Goal: Task Accomplishment & Management: Manage account settings

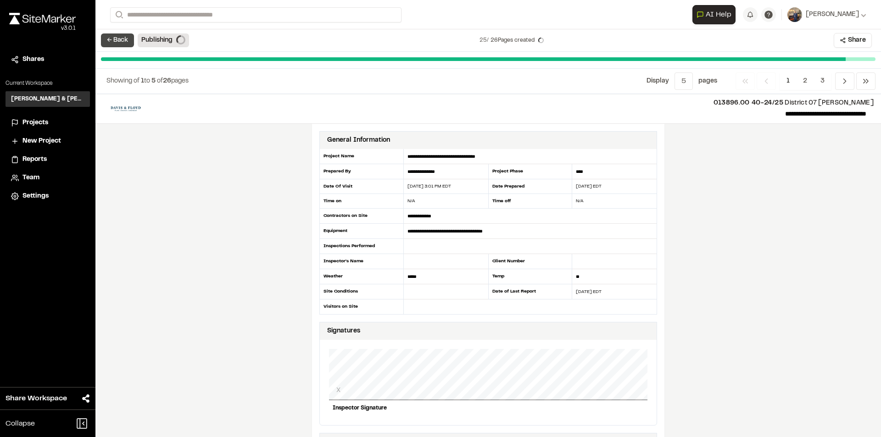
click at [112, 39] on button "← Back" at bounding box center [117, 41] width 33 height 14
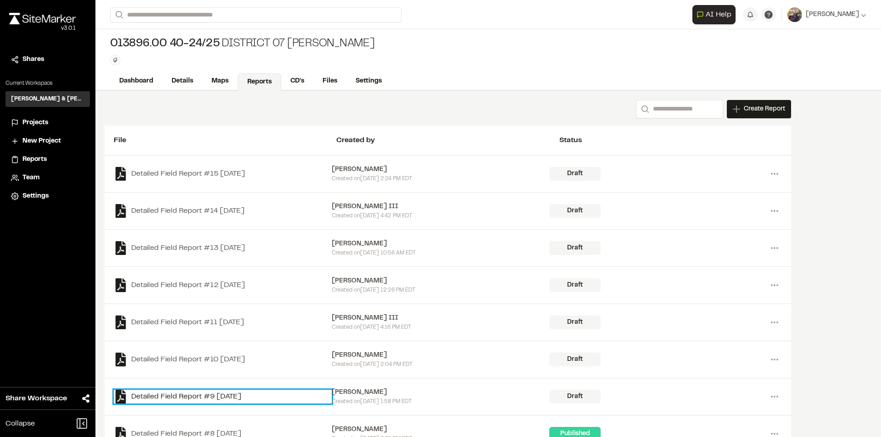
click at [207, 392] on link "Detailed Field Report #9 2025-08-06" at bounding box center [223, 397] width 218 height 14
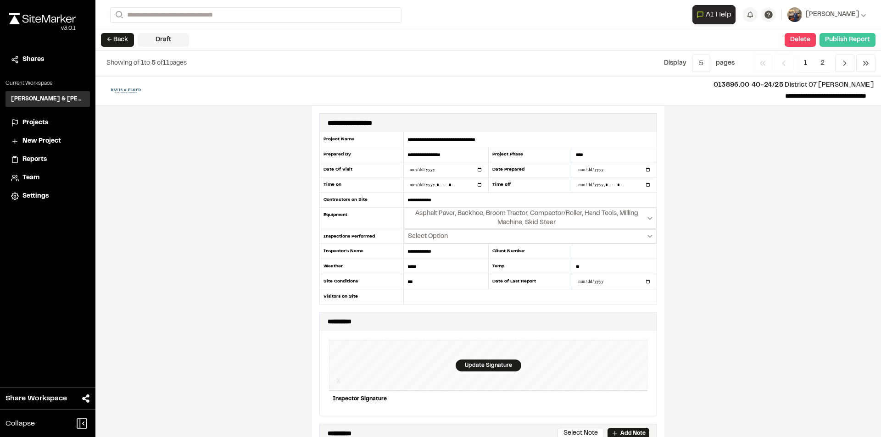
click at [833, 38] on button "Publish Report" at bounding box center [848, 40] width 56 height 14
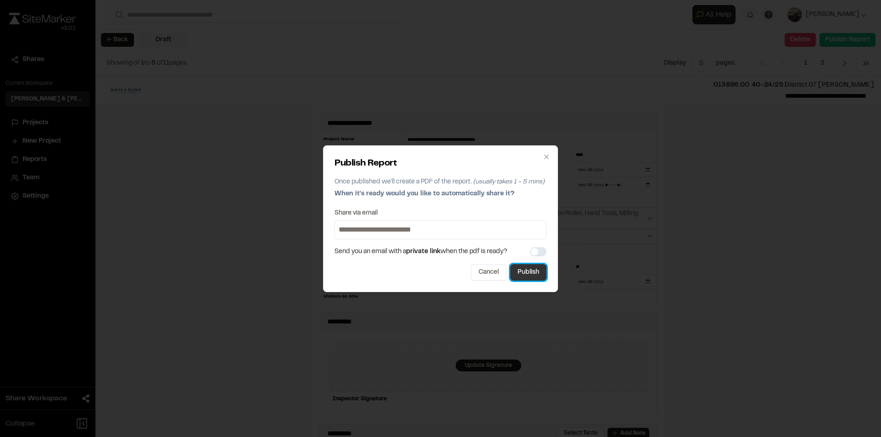
click at [535, 273] on button "Publish" at bounding box center [528, 272] width 36 height 17
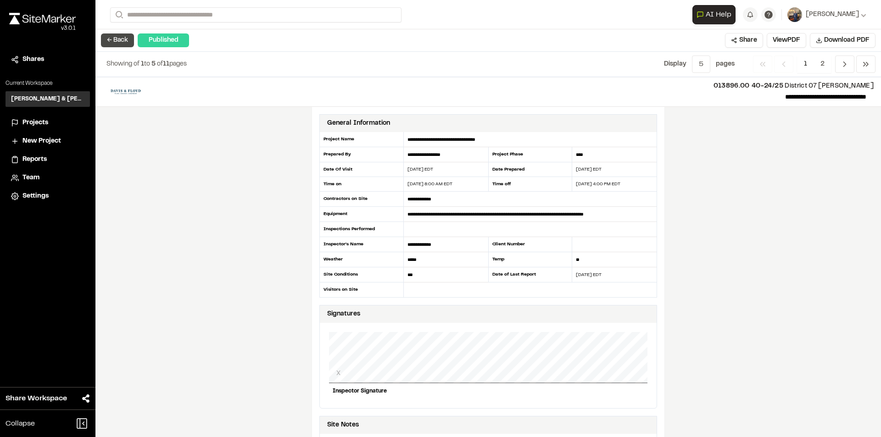
click at [123, 39] on button "← Back" at bounding box center [117, 41] width 33 height 14
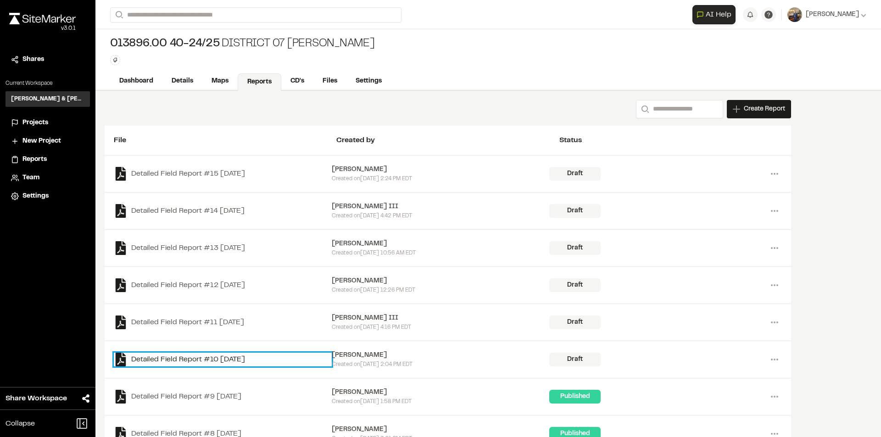
click at [203, 359] on link "Detailed Field Report #10 2025-08-06" at bounding box center [223, 360] width 218 height 14
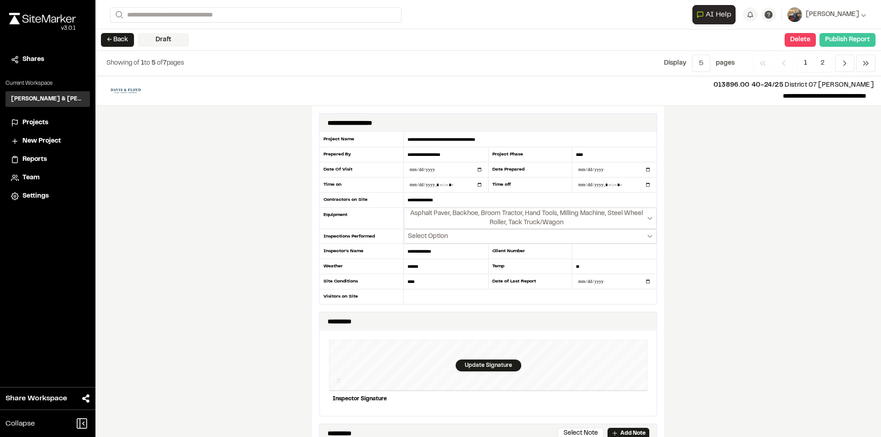
click at [851, 37] on button "Publish Report" at bounding box center [848, 40] width 56 height 14
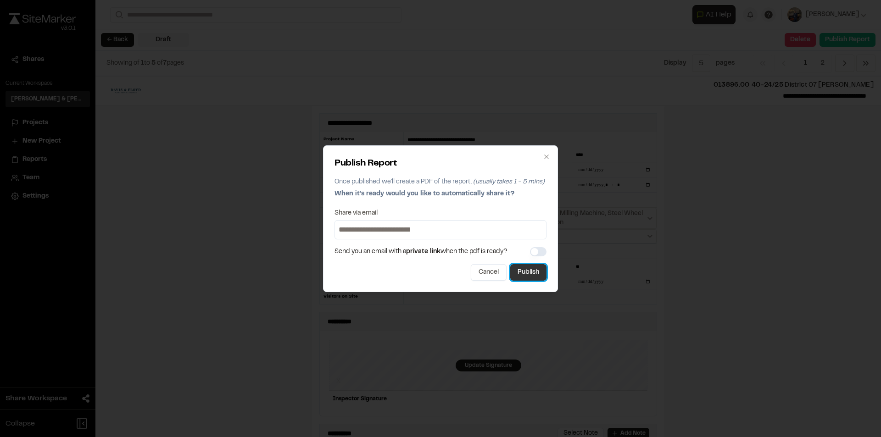
click at [532, 268] on button "Publish" at bounding box center [528, 272] width 36 height 17
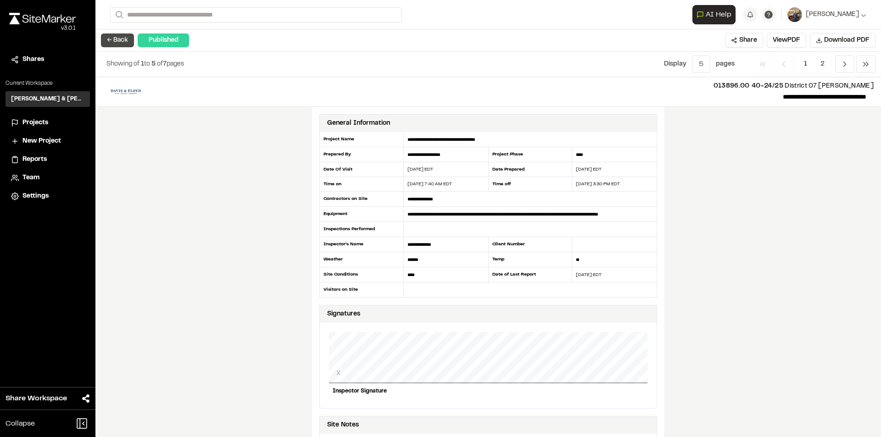
click at [118, 41] on button "← Back" at bounding box center [117, 41] width 33 height 14
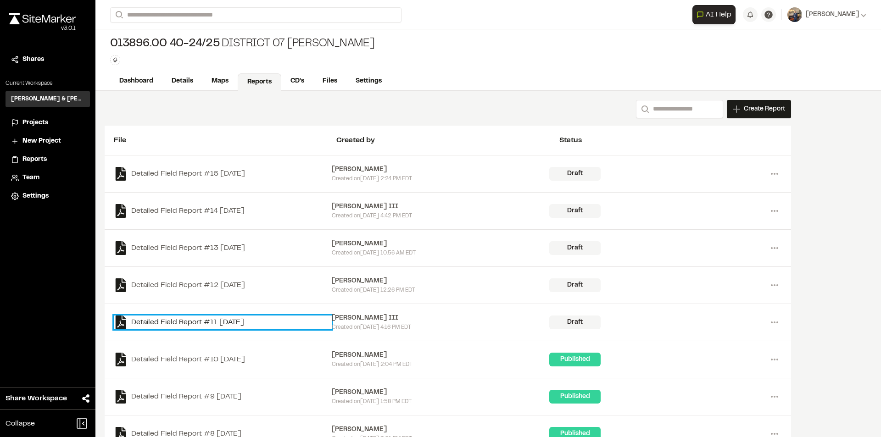
click at [222, 324] on link "Detailed Field Report #11 2025-08-06" at bounding box center [223, 323] width 218 height 14
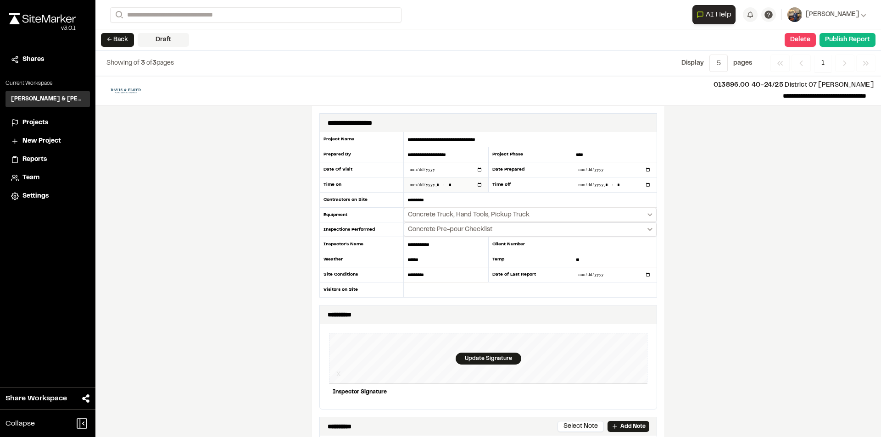
click at [476, 185] on input "datetime-local" at bounding box center [446, 185] width 84 height 15
type input "**********"
click at [852, 36] on button "Publish Report" at bounding box center [848, 40] width 56 height 14
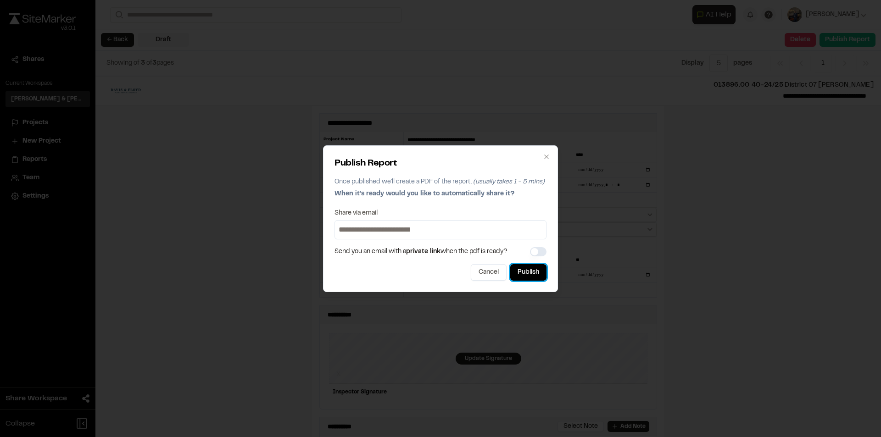
click at [519, 275] on button "Publish" at bounding box center [528, 272] width 36 height 17
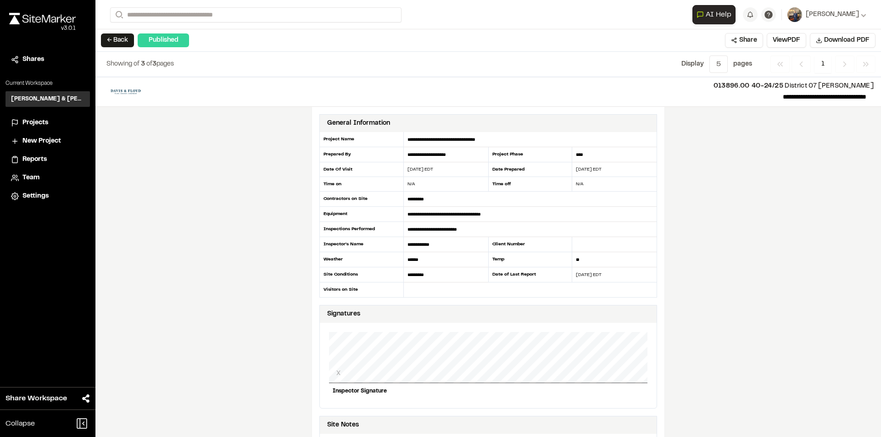
click at [123, 39] on button "← Back" at bounding box center [117, 41] width 33 height 14
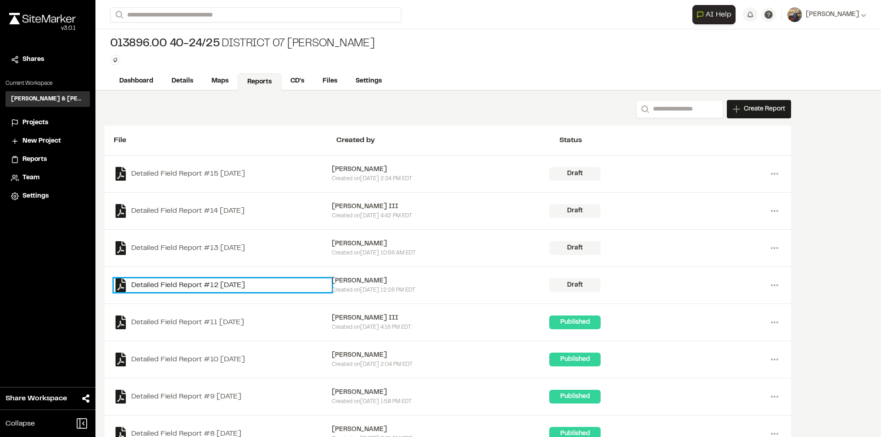
click at [213, 286] on link "Detailed Field Report #12 2025-08-08" at bounding box center [223, 286] width 218 height 14
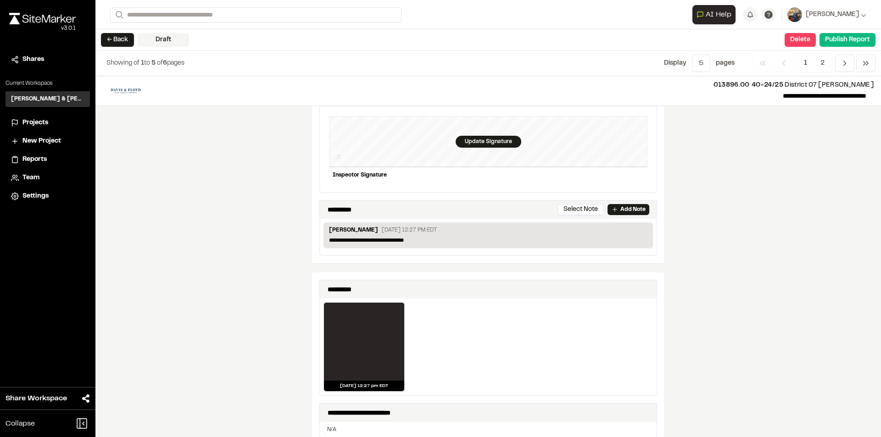
scroll to position [230, 0]
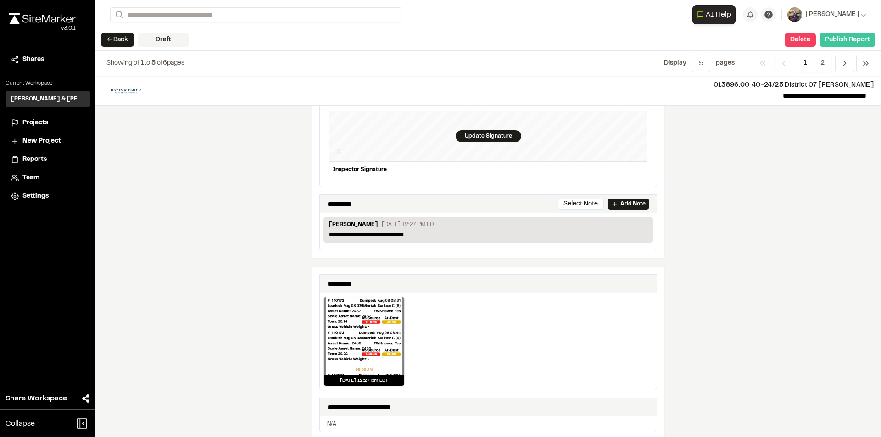
click at [863, 37] on button "Publish Report" at bounding box center [848, 40] width 56 height 14
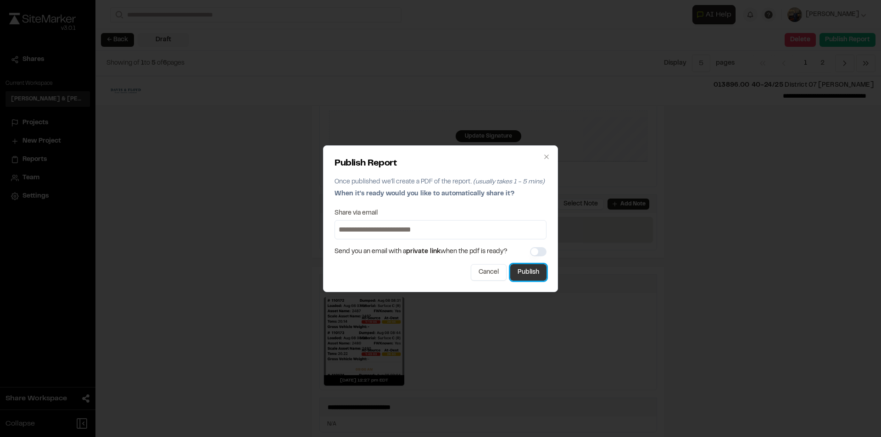
click at [523, 279] on button "Publish" at bounding box center [528, 272] width 36 height 17
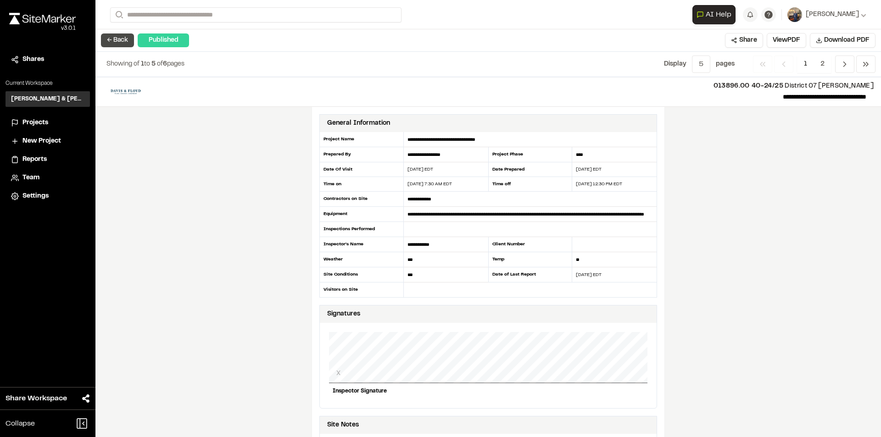
click at [108, 39] on button "← Back" at bounding box center [117, 41] width 33 height 14
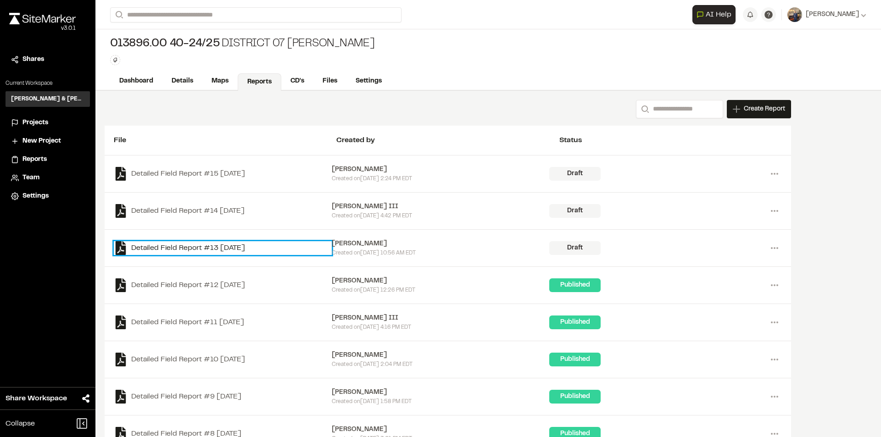
click at [226, 243] on link "Detailed Field Report #13 2025-08-11" at bounding box center [223, 248] width 218 height 14
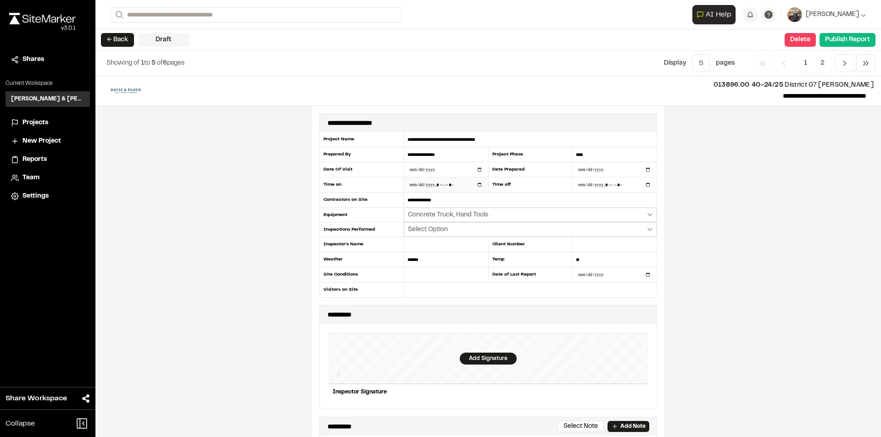
click at [473, 183] on input "datetime-local" at bounding box center [446, 185] width 84 height 15
type input "**********"
click at [685, 249] on div "**********" at bounding box center [488, 256] width 786 height 361
click at [589, 182] on input "datetime-local" at bounding box center [614, 185] width 84 height 15
click at [645, 185] on input "datetime-local" at bounding box center [614, 185] width 84 height 15
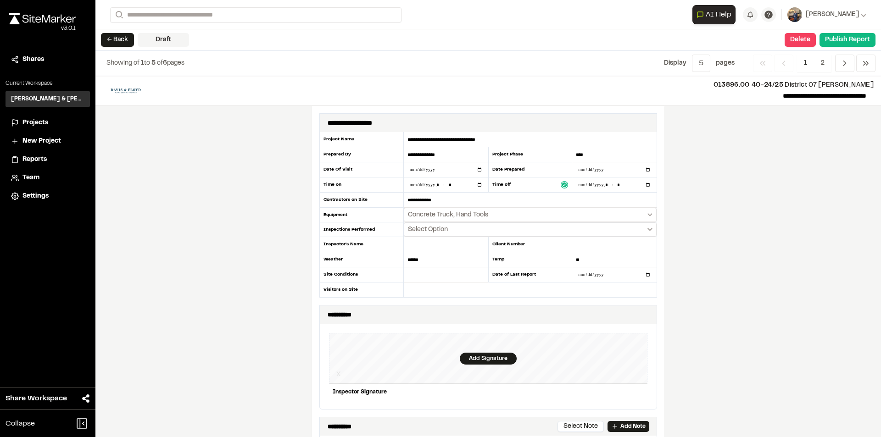
type input "**********"
click at [772, 236] on div "**********" at bounding box center [488, 256] width 786 height 361
click at [429, 244] on input "text" at bounding box center [446, 244] width 84 height 15
type input "**********"
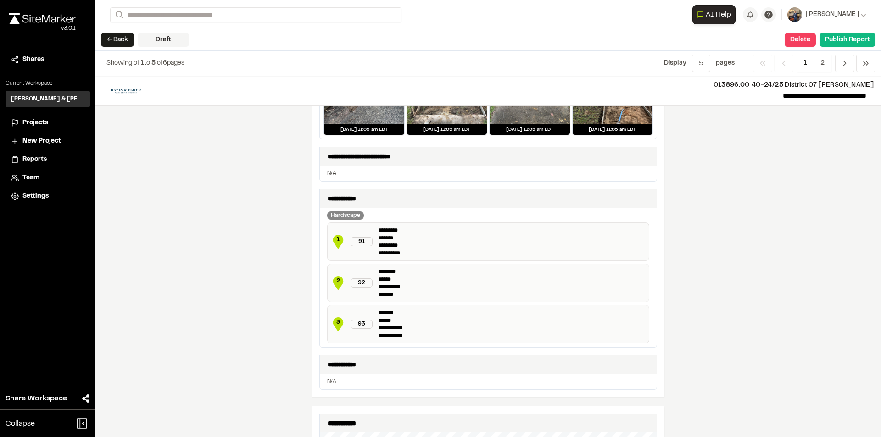
scroll to position [459, 0]
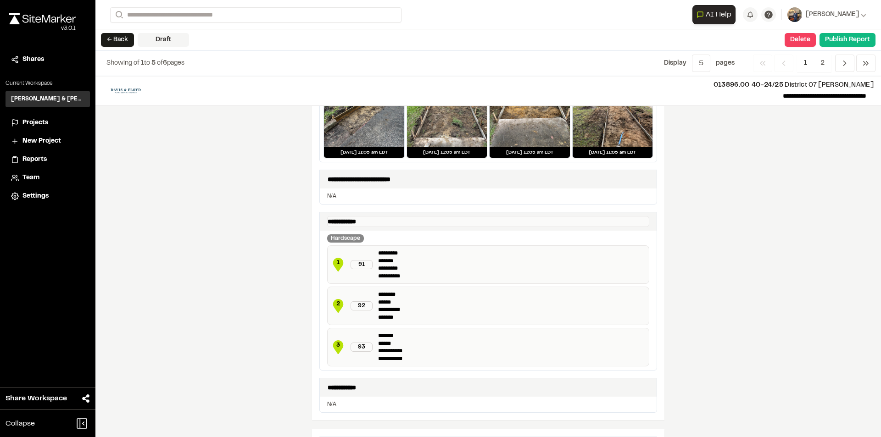
click at [377, 221] on textarea "**********" at bounding box center [488, 221] width 322 height 11
click at [677, 227] on div "**********" at bounding box center [488, 256] width 786 height 361
click at [348, 238] on div "Hardscape" at bounding box center [345, 239] width 37 height 8
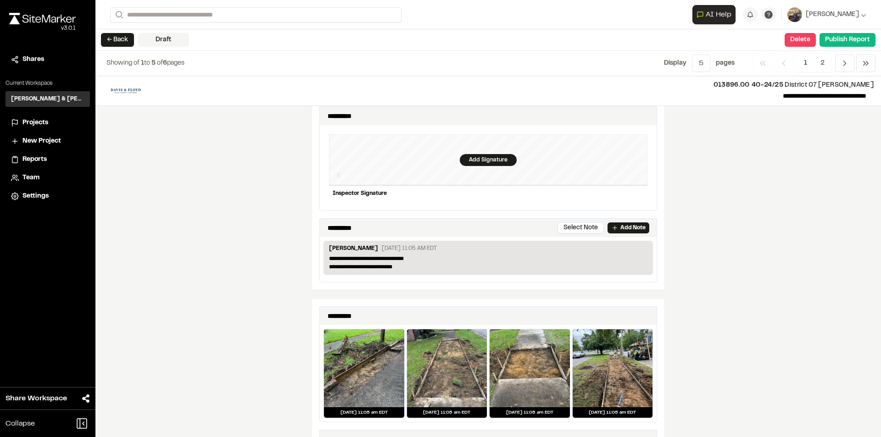
scroll to position [230, 0]
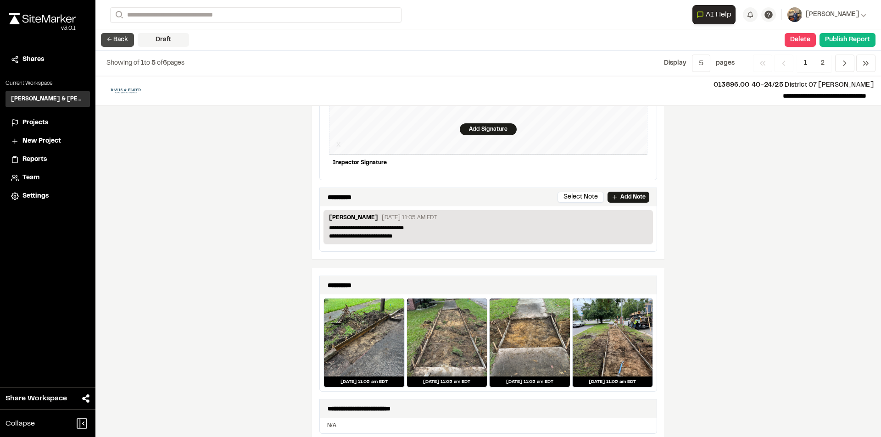
click at [122, 39] on button "← Back" at bounding box center [117, 40] width 33 height 14
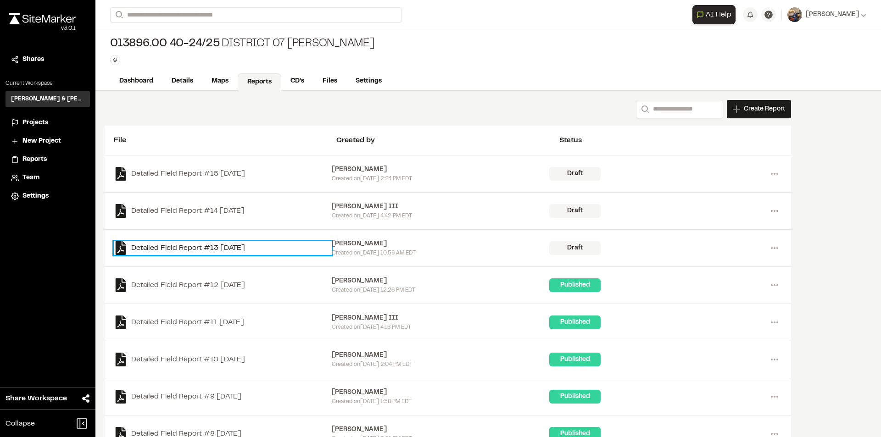
click at [254, 252] on link "Detailed Field Report #13 2025-08-11" at bounding box center [223, 248] width 218 height 14
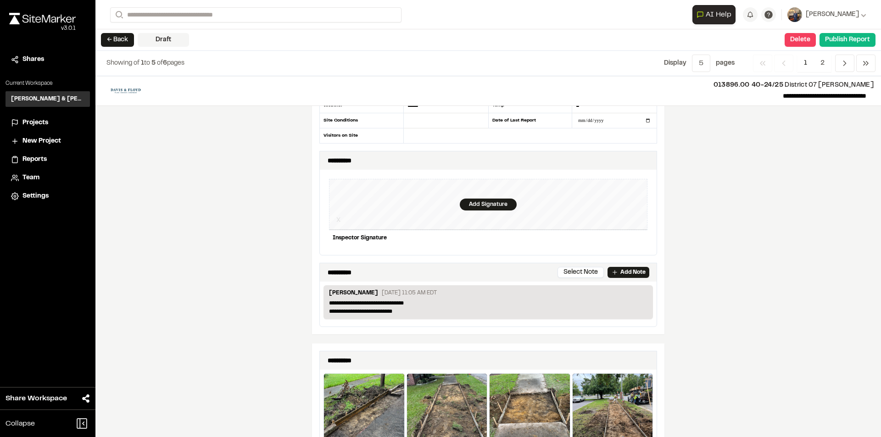
scroll to position [184, 0]
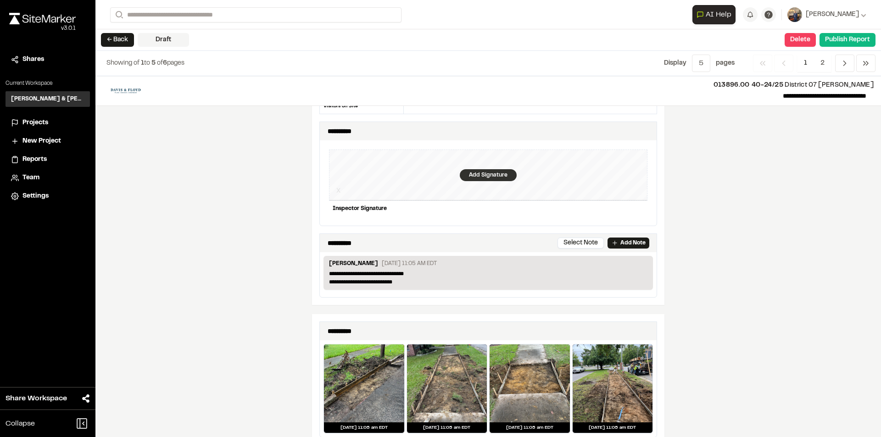
click at [493, 172] on div "Add Signature" at bounding box center [488, 175] width 57 height 12
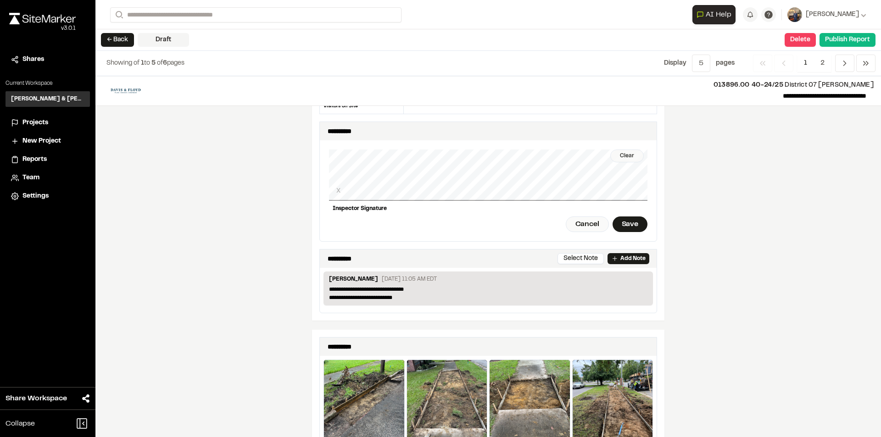
click at [627, 153] on div "Clear" at bounding box center [628, 156] width 34 height 13
click at [472, 149] on div "Clear X Inspector Signature Cancel Save" at bounding box center [488, 190] width 319 height 101
click at [478, 149] on div "Clear X Inspector Signature Cancel Save" at bounding box center [488, 190] width 319 height 101
click at [619, 221] on div "Save" at bounding box center [630, 225] width 35 height 16
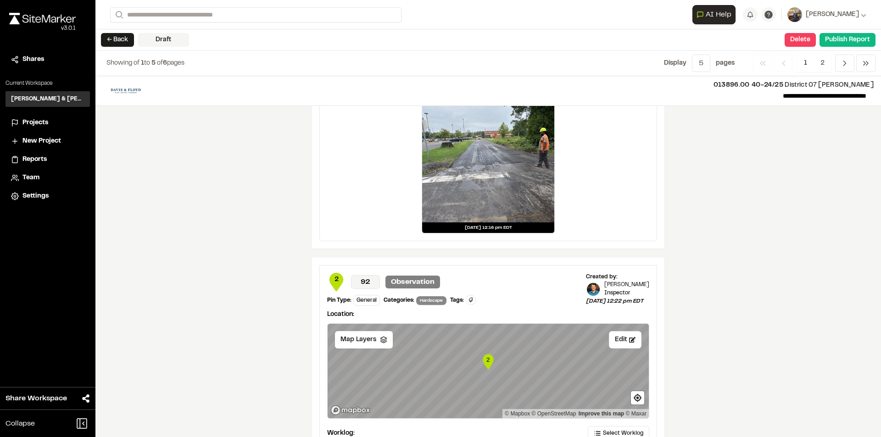
scroll to position [1466, 0]
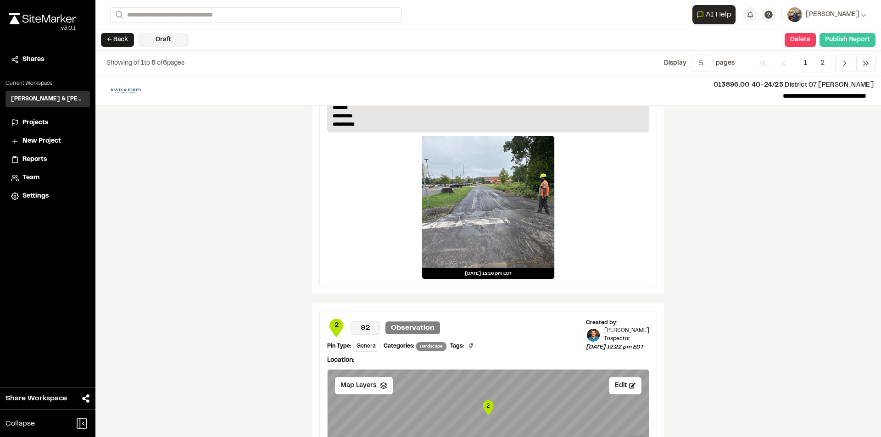
click at [842, 38] on button "Publish Report" at bounding box center [848, 40] width 56 height 14
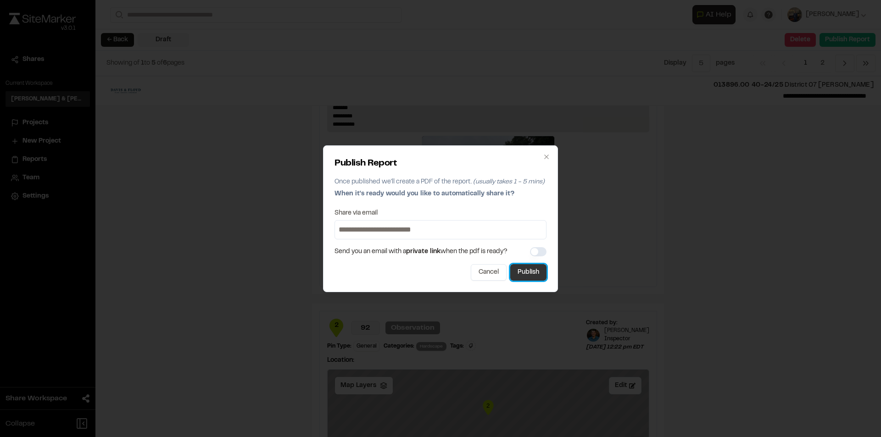
click at [536, 270] on button "Publish" at bounding box center [528, 272] width 36 height 17
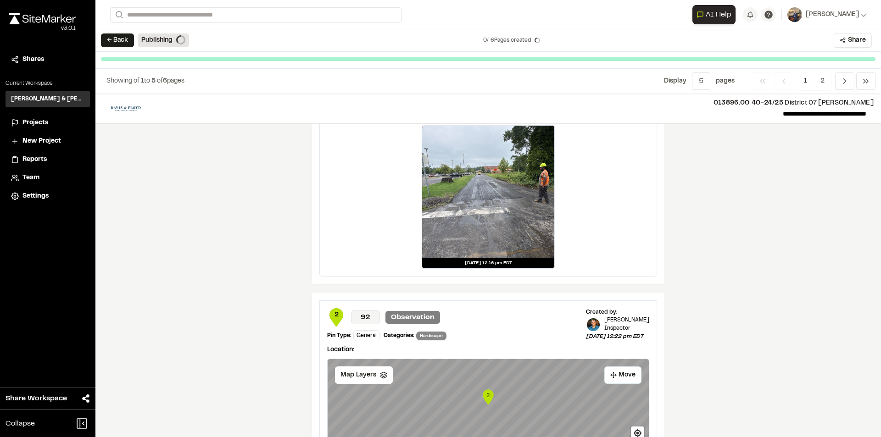
scroll to position [1442, 0]
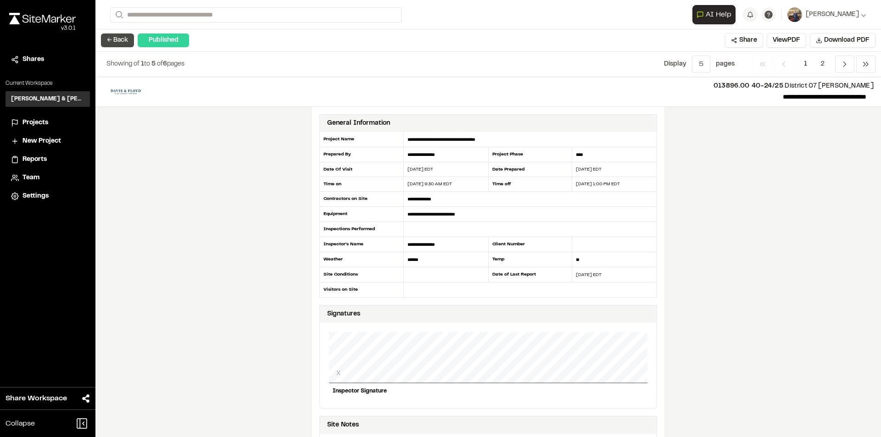
click at [109, 43] on button "← Back" at bounding box center [117, 41] width 33 height 14
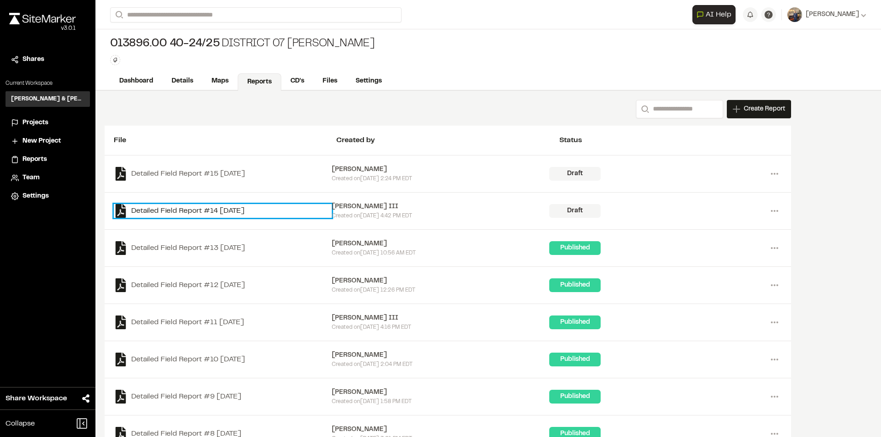
click at [185, 210] on link "Detailed Field Report #14 2025-08-11" at bounding box center [223, 211] width 218 height 14
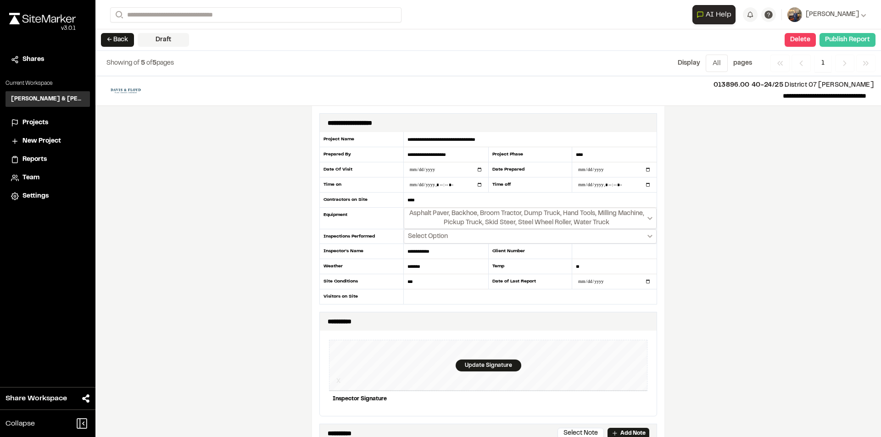
click at [853, 41] on button "Publish Report" at bounding box center [848, 40] width 56 height 14
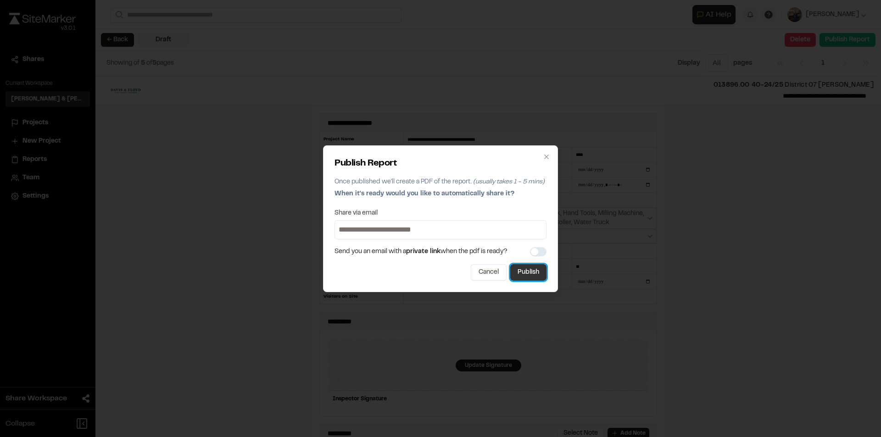
click at [524, 276] on button "Publish" at bounding box center [528, 272] width 36 height 17
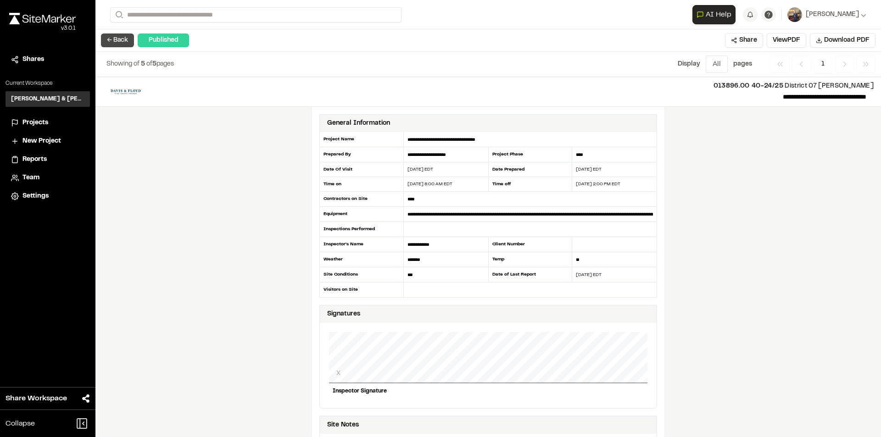
click at [106, 42] on button "← Back" at bounding box center [117, 41] width 33 height 14
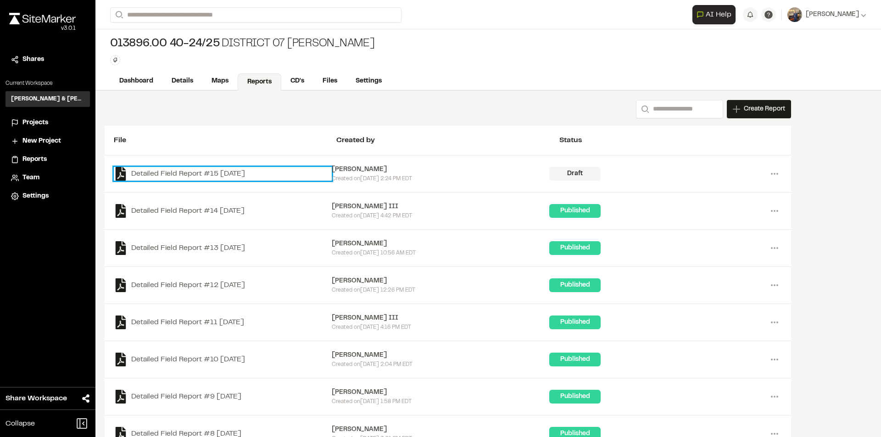
click at [227, 176] on link "Detailed Field Report #15 2025-08-12" at bounding box center [223, 174] width 218 height 14
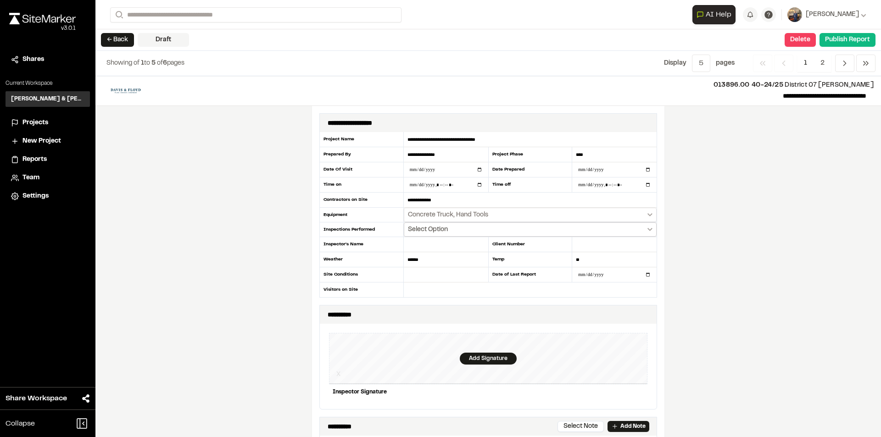
click at [641, 232] on button "Select Option" at bounding box center [530, 230] width 253 height 14
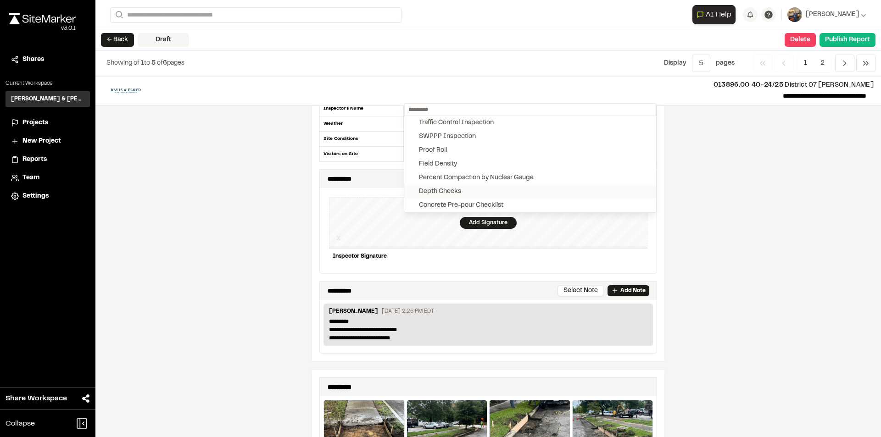
scroll to position [46, 0]
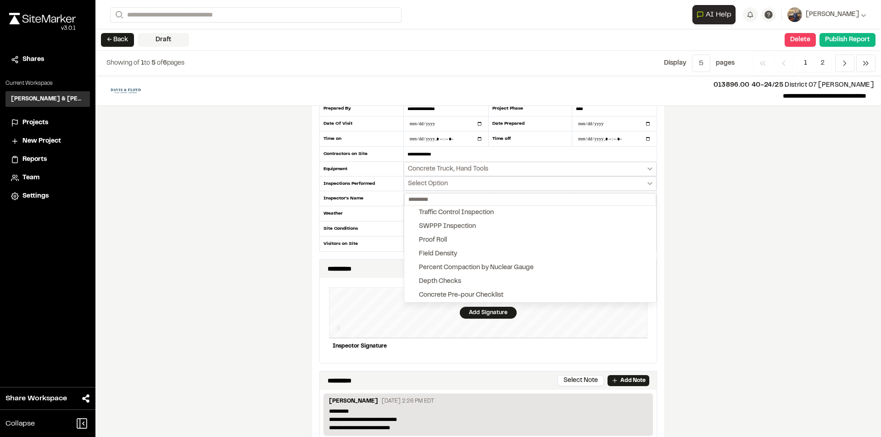
click at [686, 270] on div at bounding box center [440, 218] width 881 height 437
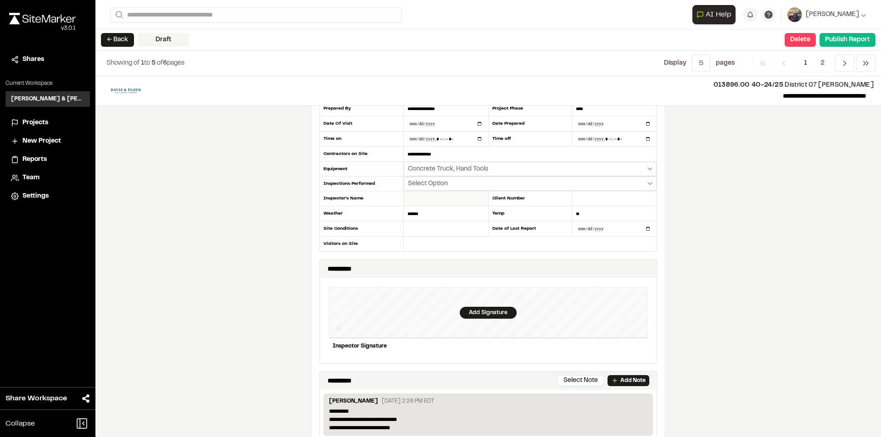
click at [413, 201] on input "text" at bounding box center [446, 198] width 84 height 15
click at [421, 232] on input "text" at bounding box center [446, 229] width 84 height 15
type input "***"
click at [412, 202] on input "text" at bounding box center [446, 198] width 84 height 15
type input "**********"
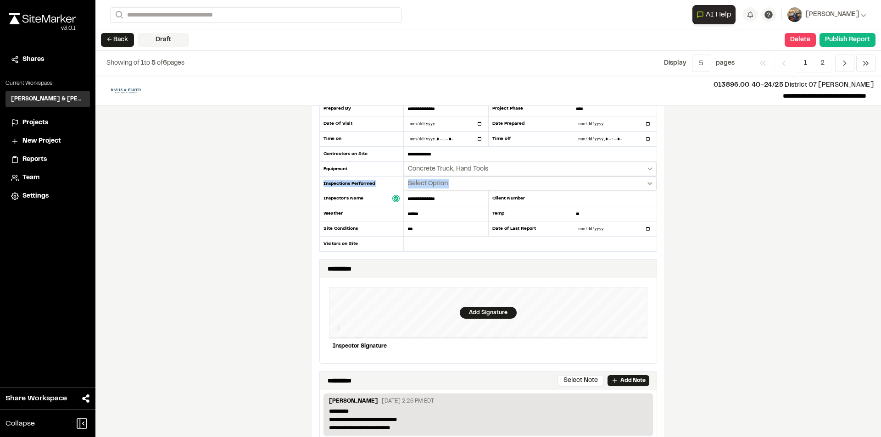
click at [287, 191] on div "**********" at bounding box center [488, 256] width 786 height 361
click at [299, 207] on div "**********" at bounding box center [488, 256] width 786 height 361
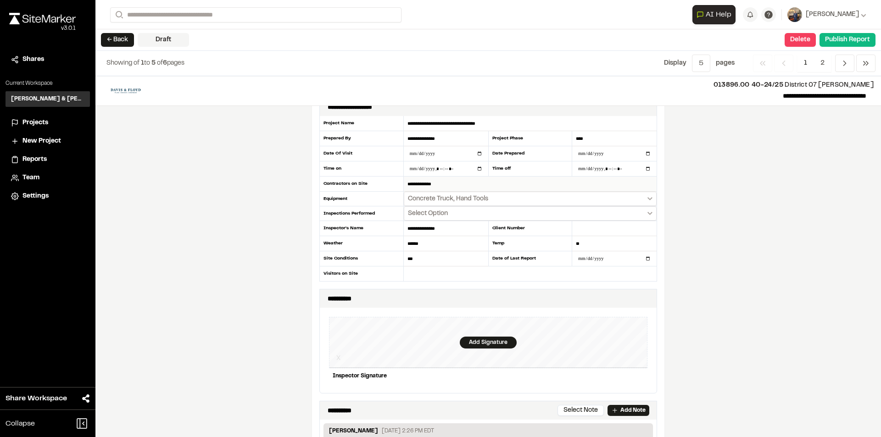
scroll to position [0, 0]
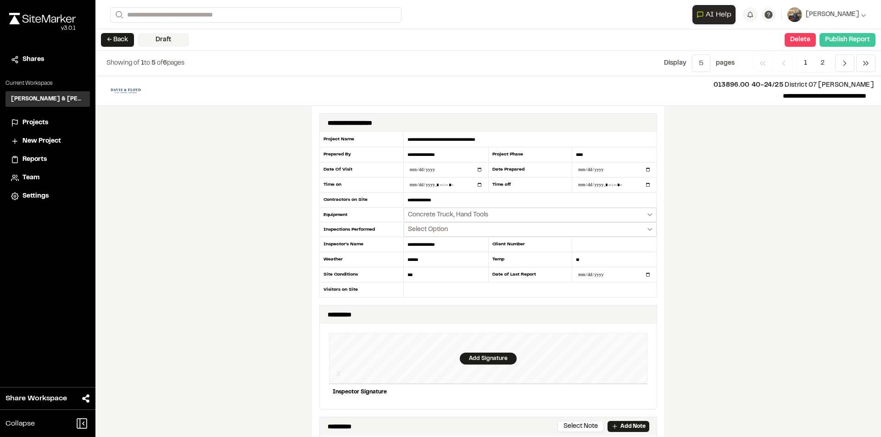
click at [869, 37] on button "Publish Report" at bounding box center [848, 40] width 56 height 14
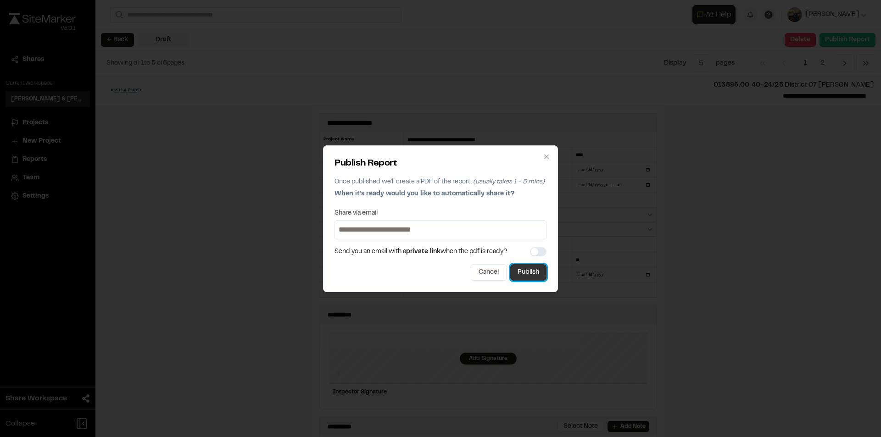
click at [529, 274] on button "Publish" at bounding box center [528, 272] width 36 height 17
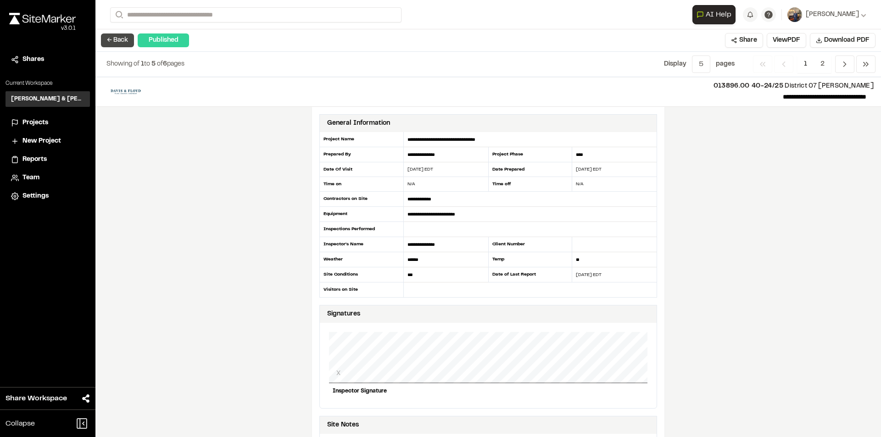
click at [121, 41] on button "← Back" at bounding box center [117, 41] width 33 height 14
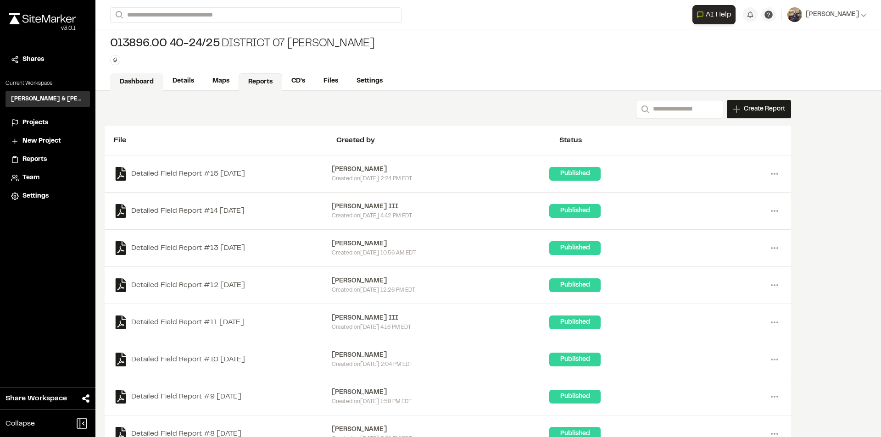
click at [133, 83] on link "Dashboard" at bounding box center [136, 81] width 53 height 17
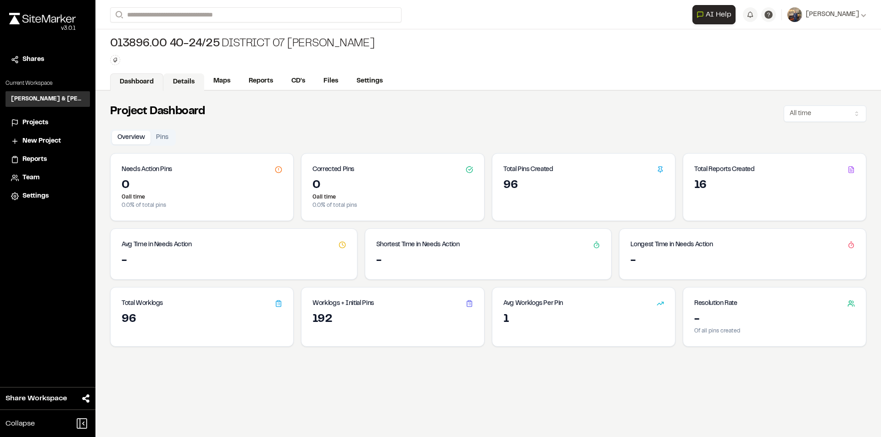
click at [181, 78] on link "Details" at bounding box center [183, 81] width 41 height 17
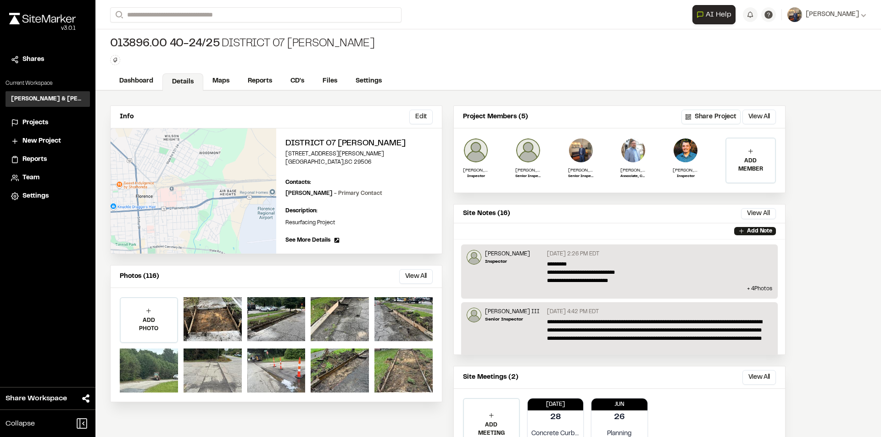
click at [35, 120] on span "Projects" at bounding box center [35, 123] width 26 height 10
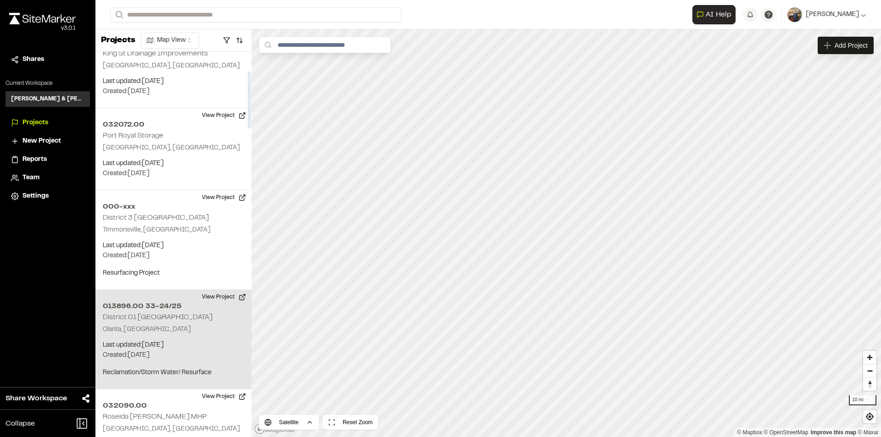
scroll to position [138, 0]
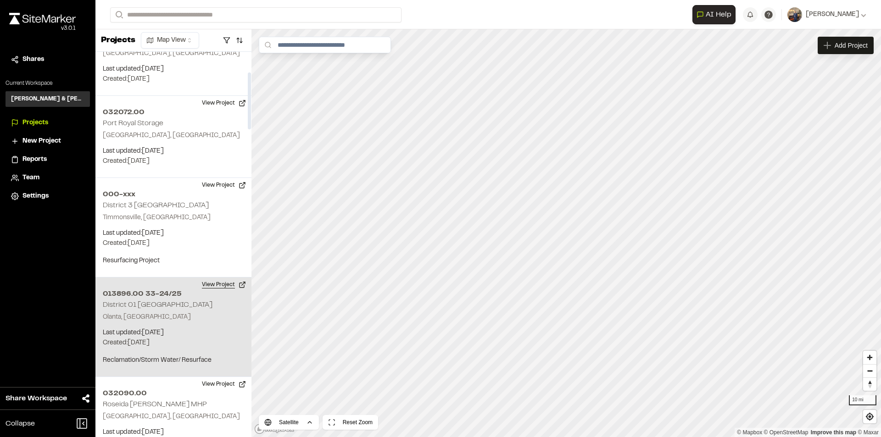
click at [214, 283] on button "View Project" at bounding box center [223, 285] width 55 height 15
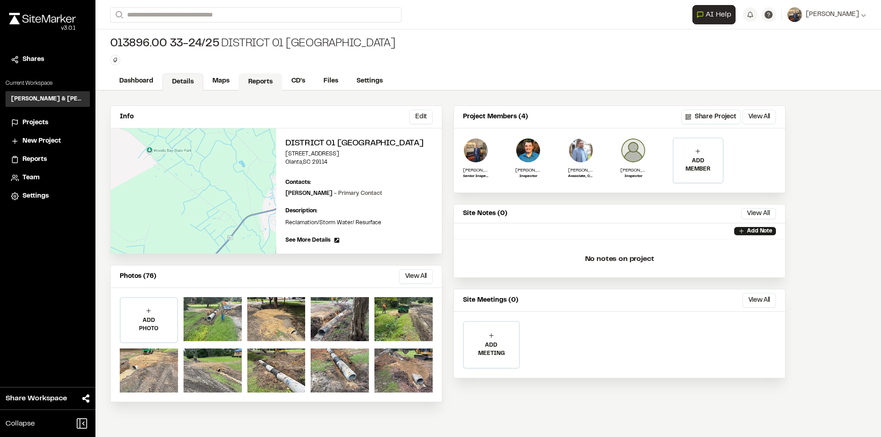
click at [257, 74] on link "Reports" at bounding box center [261, 81] width 44 height 17
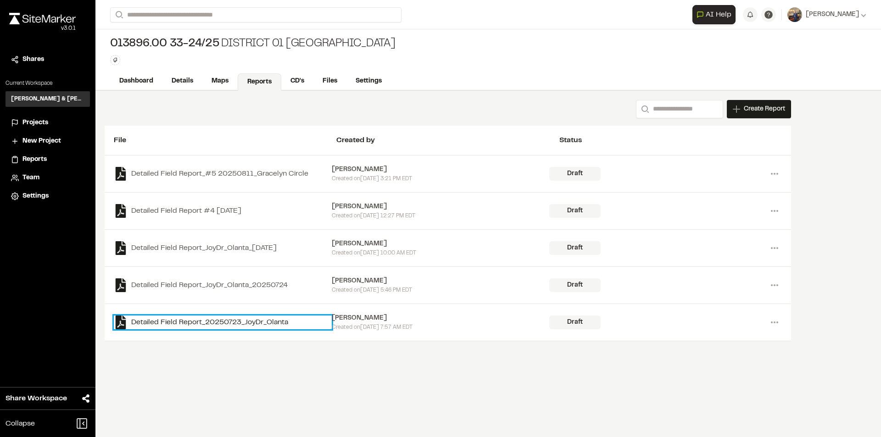
click at [269, 323] on link "Detailed Field Report_20250723_JoyDr_Olanta" at bounding box center [223, 323] width 218 height 14
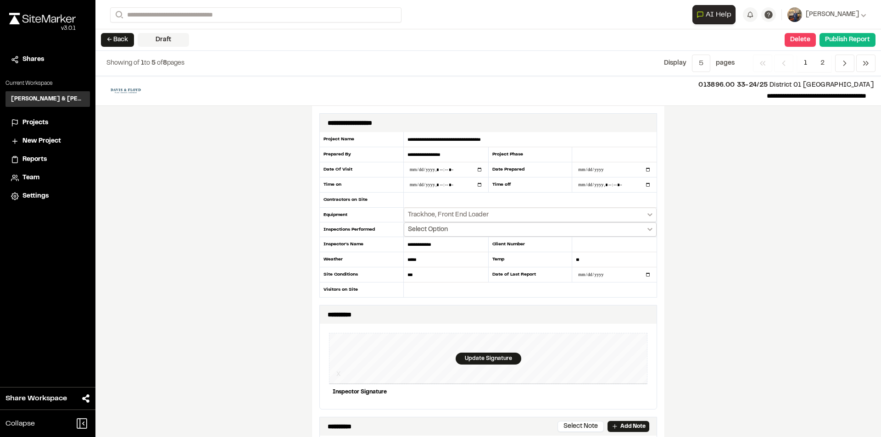
click at [644, 230] on button "Select Option" at bounding box center [530, 230] width 253 height 14
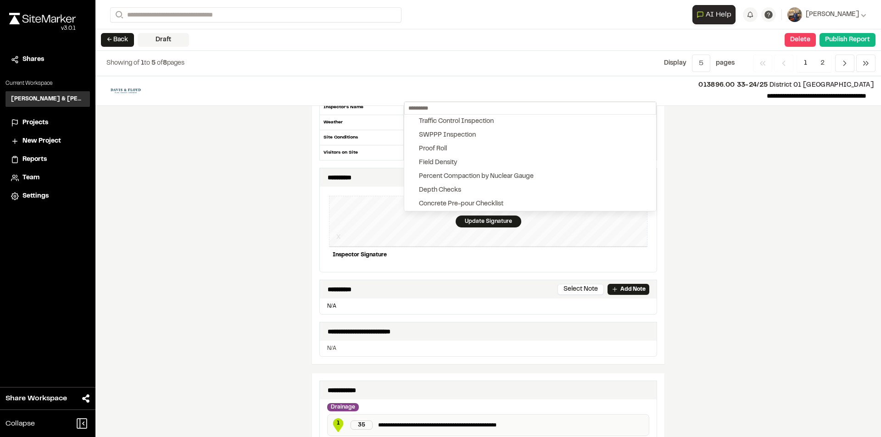
scroll to position [138, 0]
click at [768, 179] on div at bounding box center [440, 218] width 881 height 437
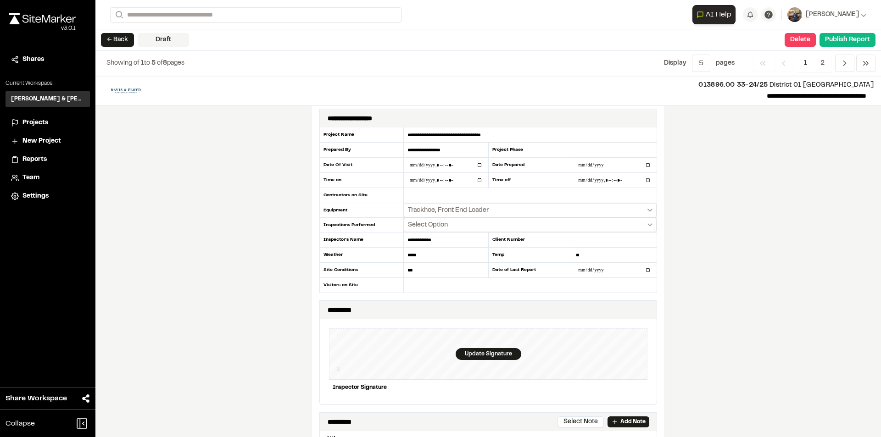
scroll to position [0, 0]
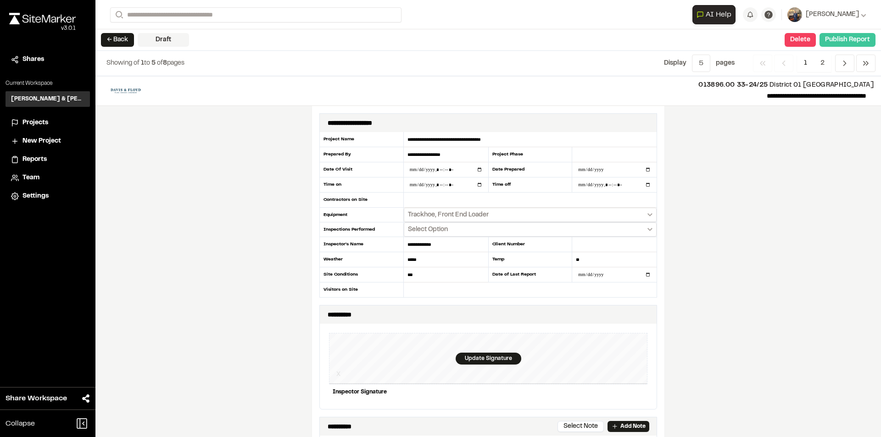
click at [851, 36] on button "Publish Report" at bounding box center [848, 40] width 56 height 14
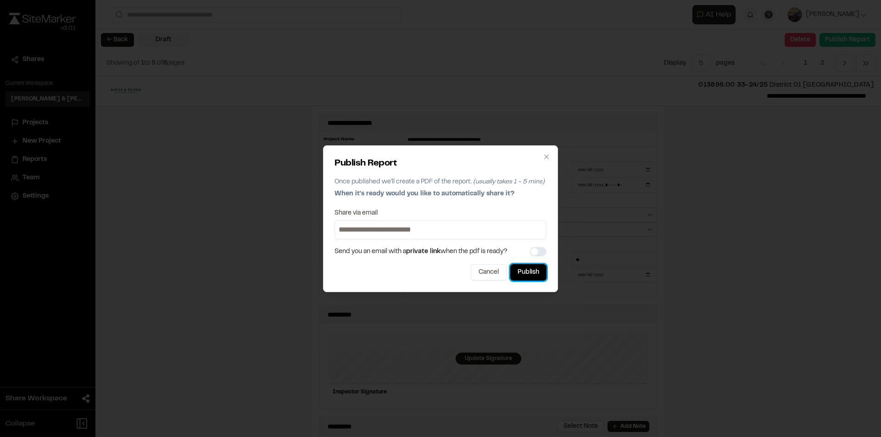
click at [534, 272] on button "Publish" at bounding box center [528, 272] width 36 height 17
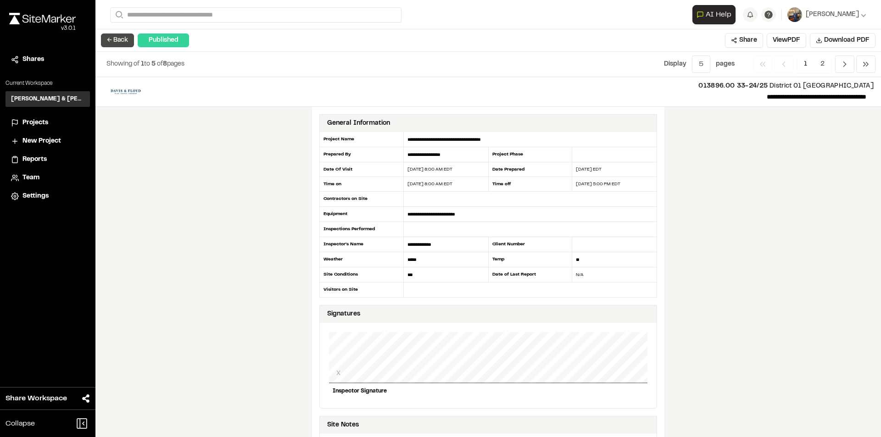
click at [119, 41] on button "← Back" at bounding box center [117, 41] width 33 height 14
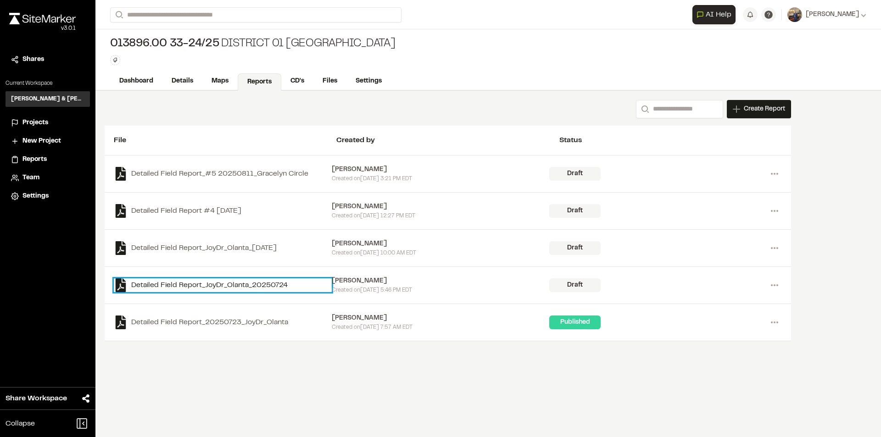
click at [228, 286] on link "Detailed Field Report_JoyDr_Olanta_20250724" at bounding box center [223, 286] width 218 height 14
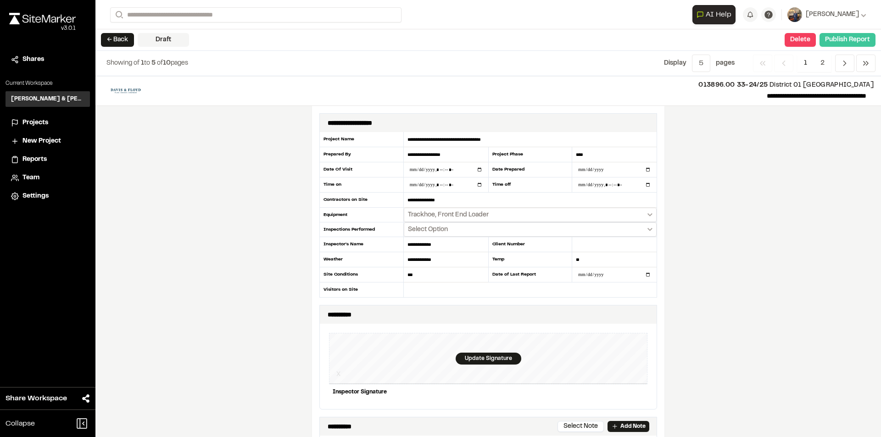
click at [848, 36] on button "Publish Report" at bounding box center [848, 40] width 56 height 14
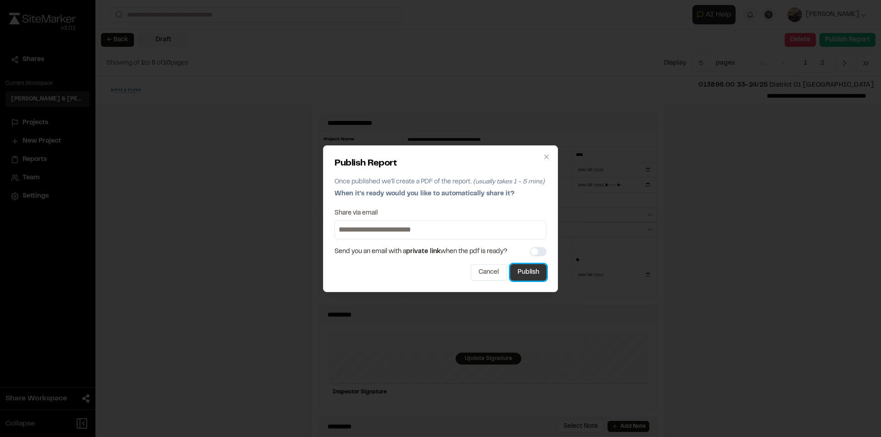
click at [523, 268] on button "Publish" at bounding box center [528, 272] width 36 height 17
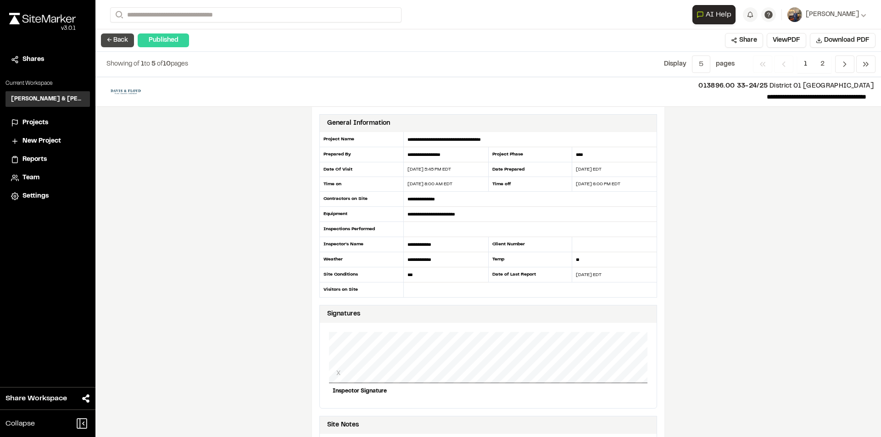
click at [120, 41] on button "← Back" at bounding box center [117, 41] width 33 height 14
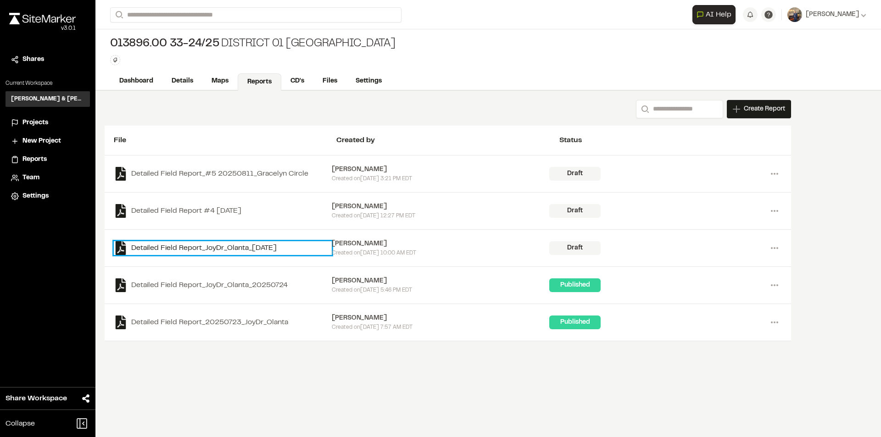
click at [256, 248] on link "Detailed Field Report_JoyDr_Olanta_[DATE]" at bounding box center [223, 248] width 218 height 14
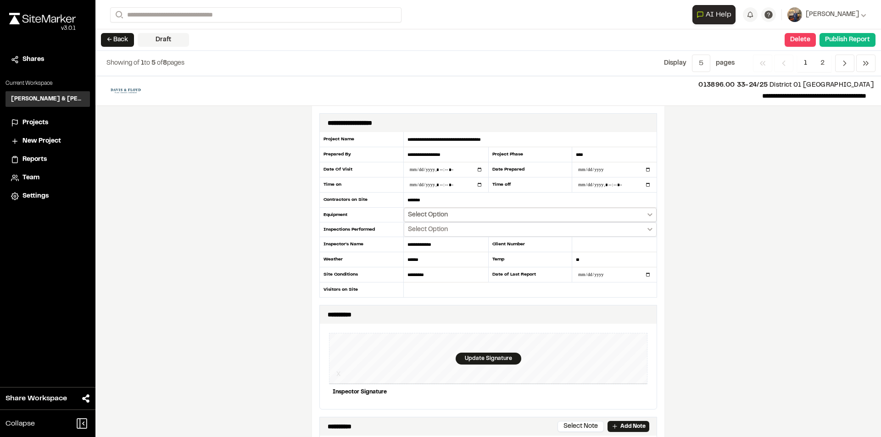
click at [647, 210] on button "Select Option" at bounding box center [530, 215] width 253 height 14
click at [692, 232] on div at bounding box center [440, 218] width 881 height 437
click at [644, 212] on button "Select Option" at bounding box center [530, 215] width 253 height 14
click at [530, 226] on button "Trackhoe" at bounding box center [530, 231] width 252 height 14
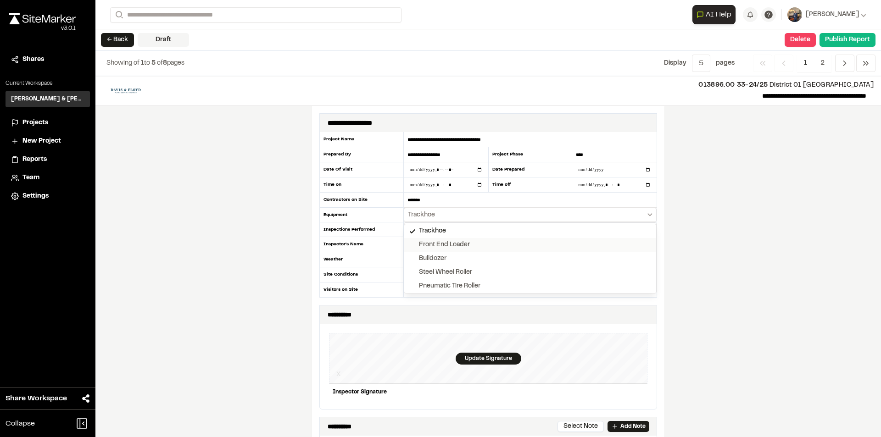
click at [445, 246] on div "Front End Loader" at bounding box center [444, 245] width 51 height 10
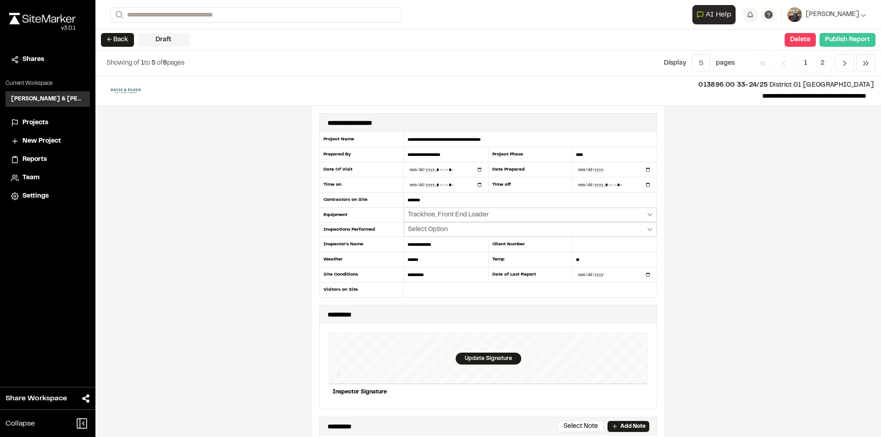
click at [839, 39] on button "Publish Report" at bounding box center [848, 40] width 56 height 14
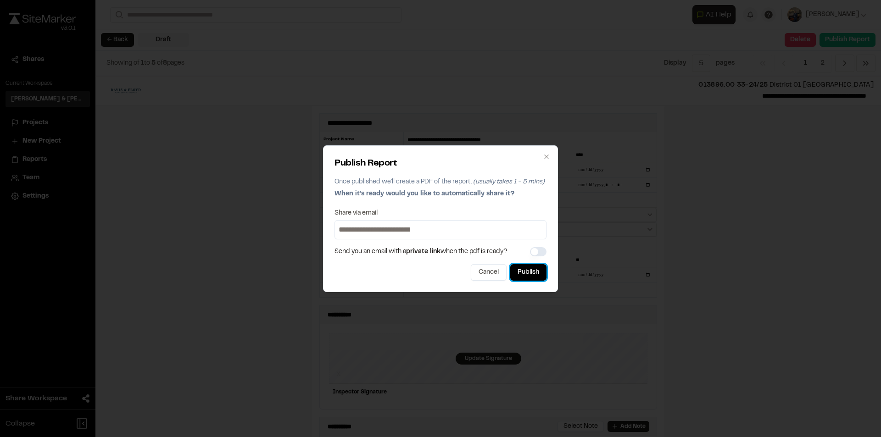
click at [525, 275] on button "Publish" at bounding box center [528, 272] width 36 height 17
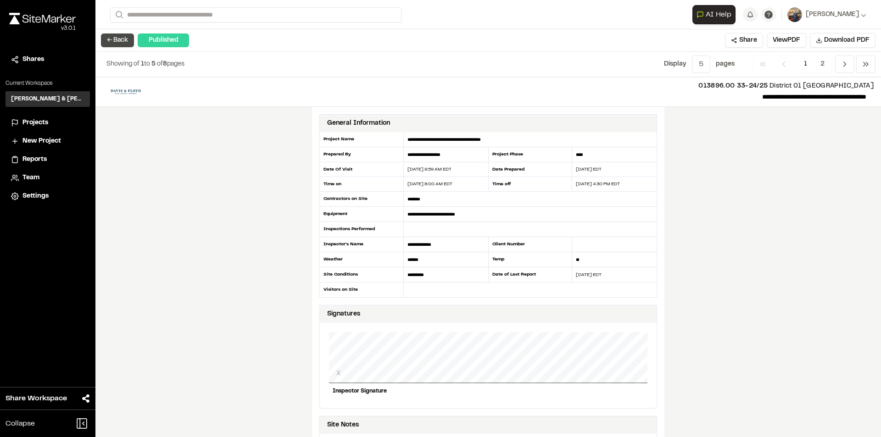
click at [113, 40] on button "← Back" at bounding box center [117, 41] width 33 height 14
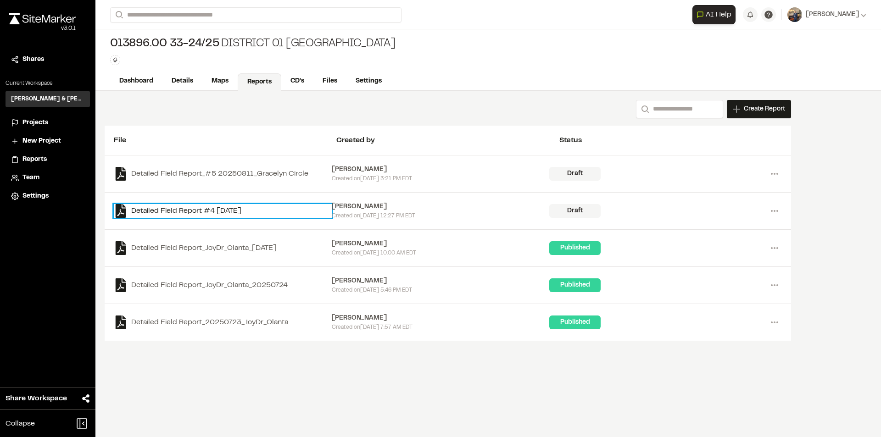
click at [241, 213] on link "Detailed Field Report #4 [DATE]" at bounding box center [223, 211] width 218 height 14
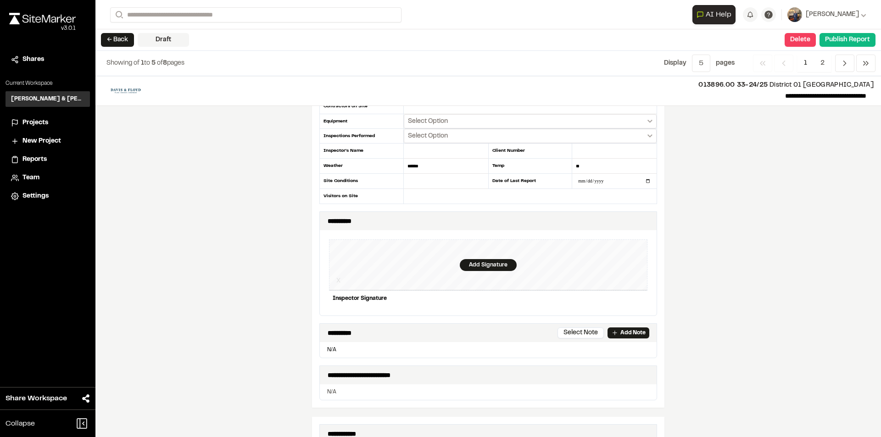
scroll to position [92, 0]
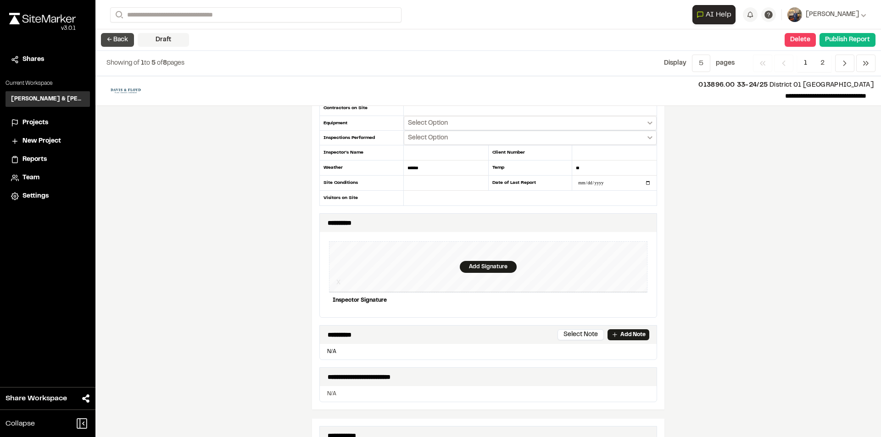
click at [133, 40] on button "← Back" at bounding box center [117, 40] width 33 height 14
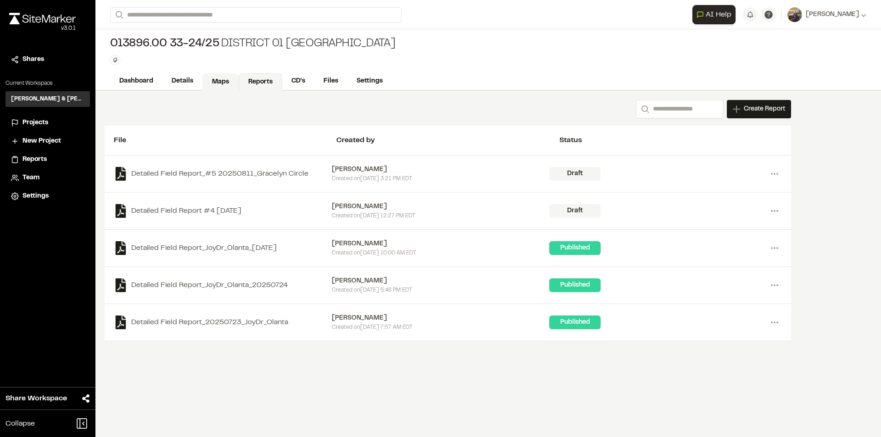
click at [218, 81] on link "Maps" at bounding box center [220, 81] width 36 height 17
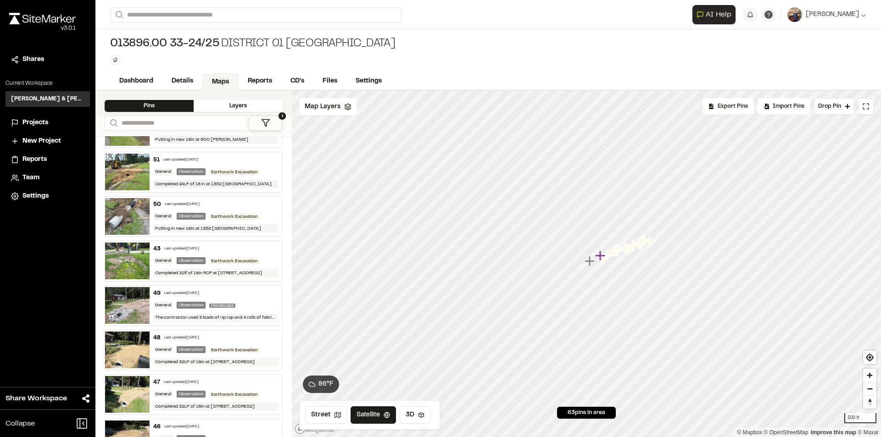
scroll to position [551, 0]
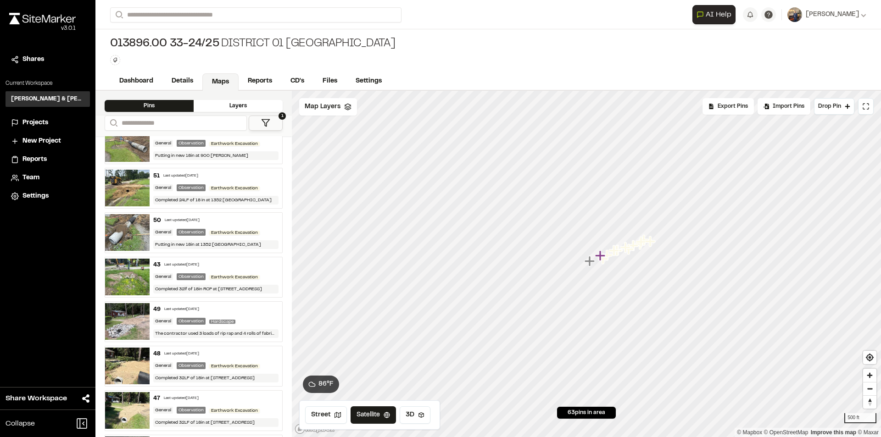
click at [216, 264] on div "43 Last updated [DATE]" at bounding box center [216, 265] width 126 height 8
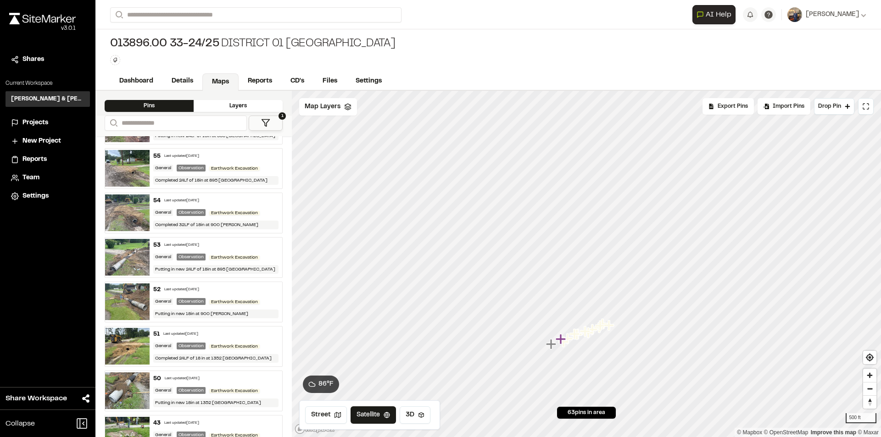
scroll to position [413, 0]
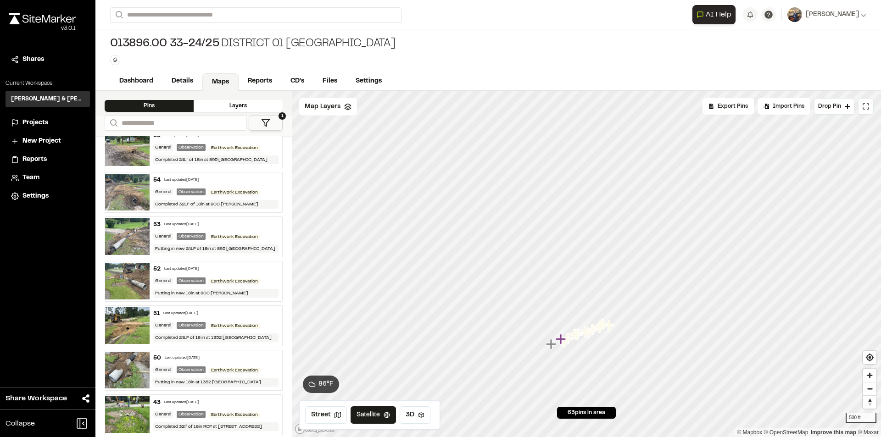
click at [224, 354] on div "50 Last updated [DATE]" at bounding box center [216, 358] width 126 height 8
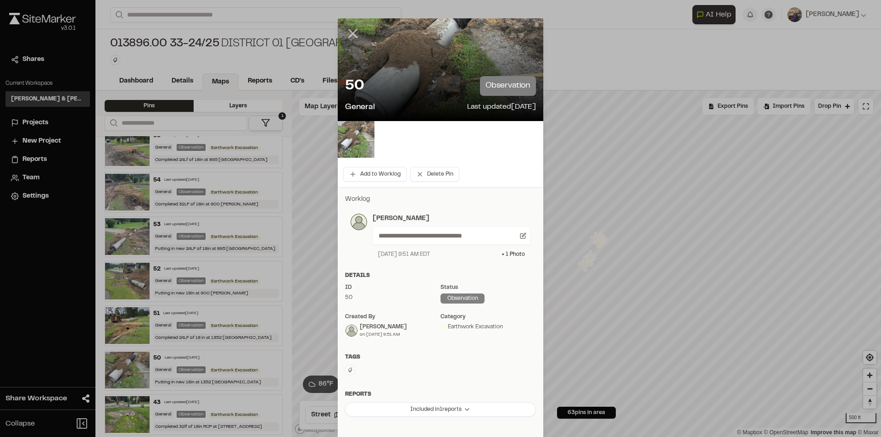
click at [351, 36] on icon at bounding box center [353, 34] width 16 height 16
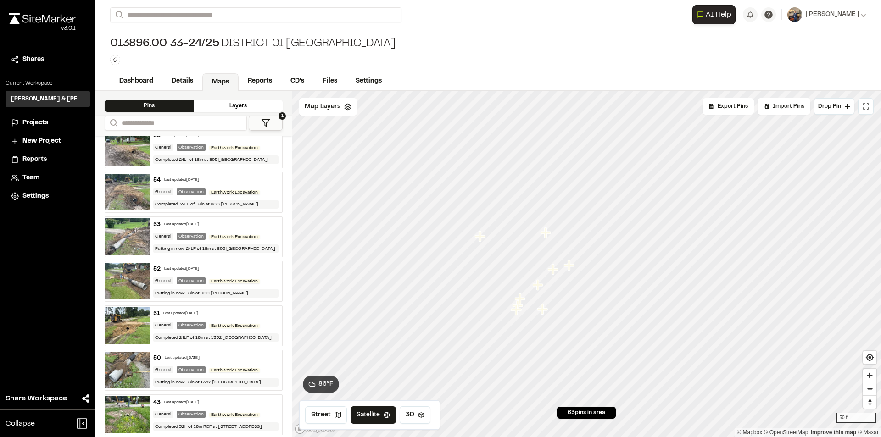
click at [483, 237] on icon "Map marker" at bounding box center [480, 236] width 10 height 10
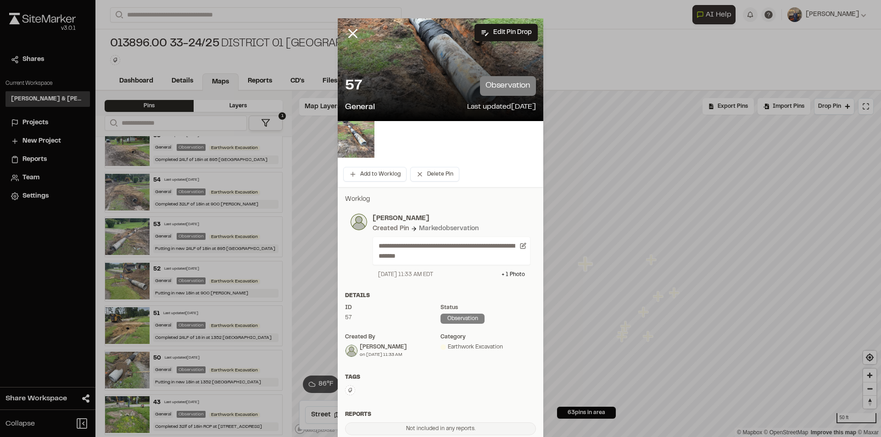
click at [352, 29] on icon at bounding box center [353, 34] width 16 height 16
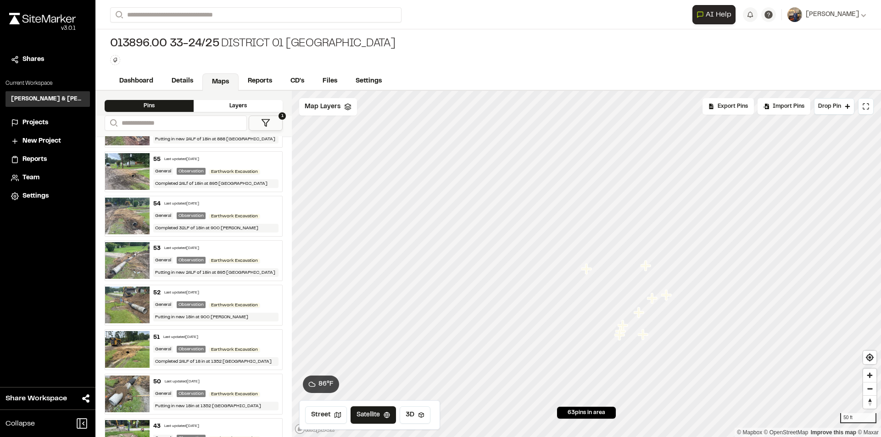
scroll to position [367, 0]
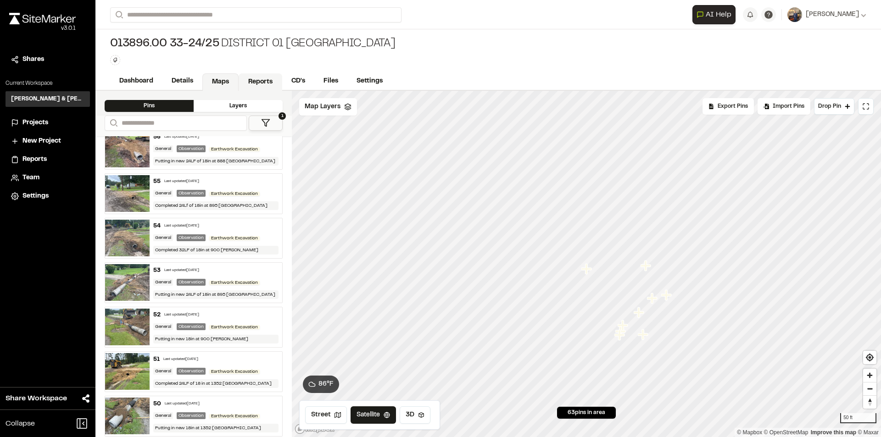
click at [267, 83] on link "Reports" at bounding box center [261, 81] width 44 height 17
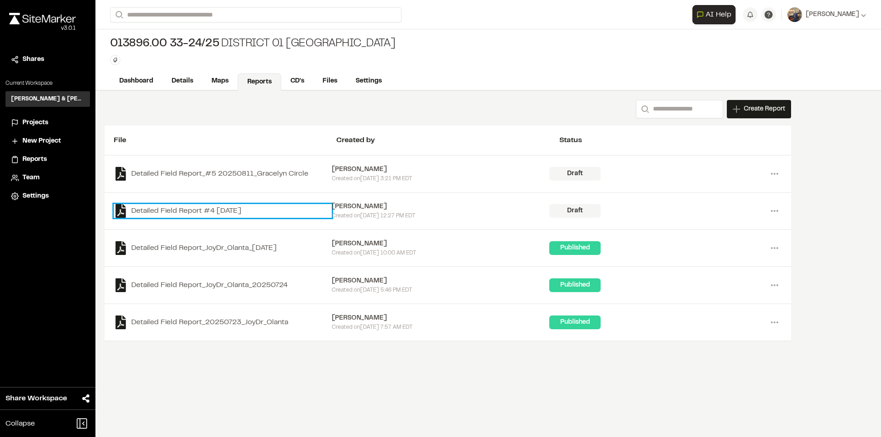
click at [181, 208] on link "Detailed Field Report #4 [DATE]" at bounding box center [223, 211] width 218 height 14
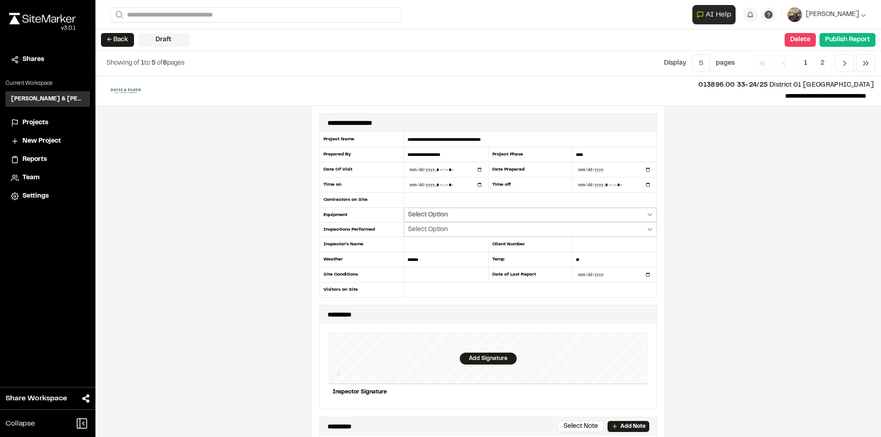
click at [644, 217] on button "Select Option" at bounding box center [530, 215] width 253 height 14
click at [474, 245] on button "Front End Loader" at bounding box center [530, 245] width 252 height 14
click at [448, 229] on button "Trackhoe" at bounding box center [530, 231] width 252 height 14
click at [412, 200] on input "text" at bounding box center [530, 200] width 253 height 15
type input "**********"
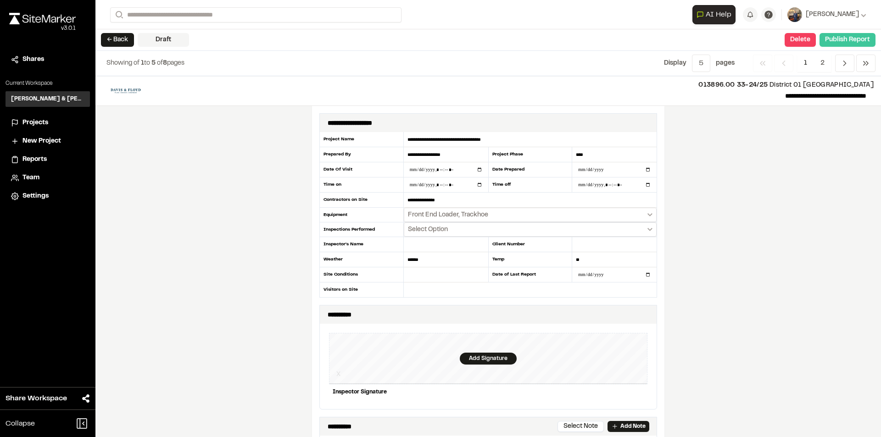
click at [843, 42] on button "Publish Report" at bounding box center [848, 40] width 56 height 14
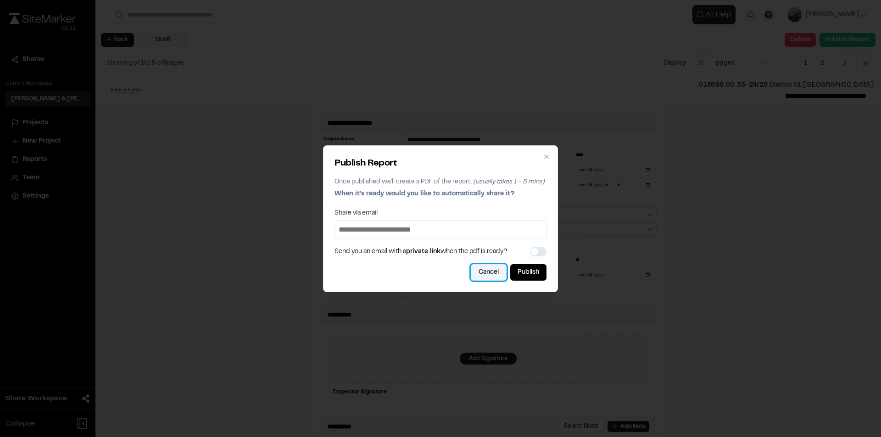
click at [499, 274] on button "Cancel" at bounding box center [489, 272] width 36 height 17
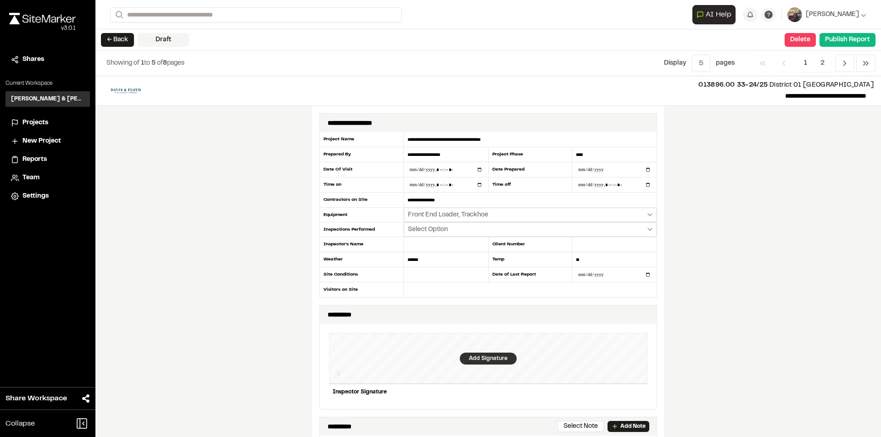
click at [476, 355] on div "Add Signature" at bounding box center [488, 359] width 57 height 12
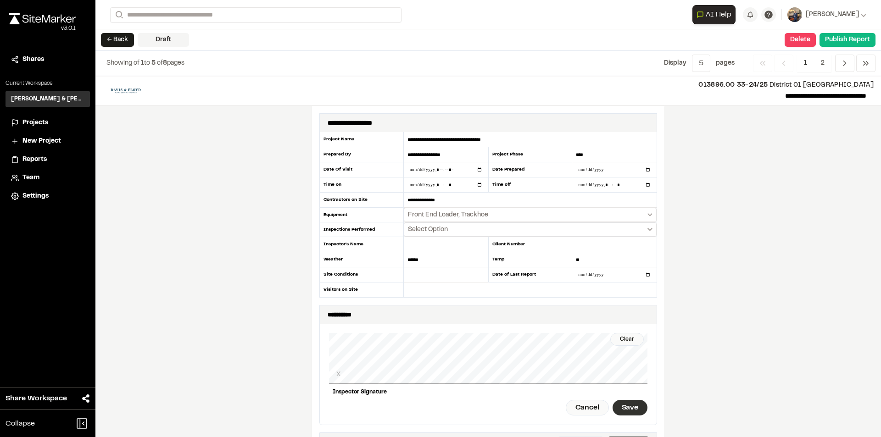
click at [628, 401] on div "Save" at bounding box center [630, 408] width 35 height 16
click at [859, 44] on button "Publish Report" at bounding box center [848, 40] width 56 height 14
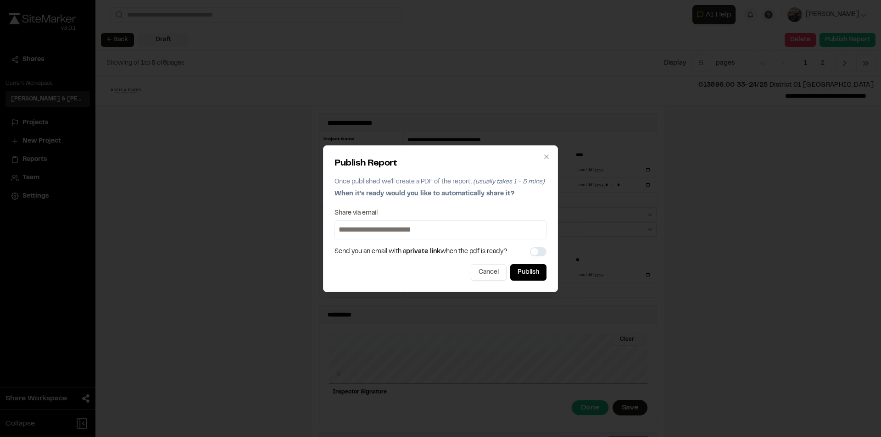
click at [550, 272] on div "Publish Report Once published we'll create a PDF of the report. (usually takes …" at bounding box center [440, 219] width 235 height 147
click at [543, 274] on button "Publish" at bounding box center [528, 272] width 36 height 17
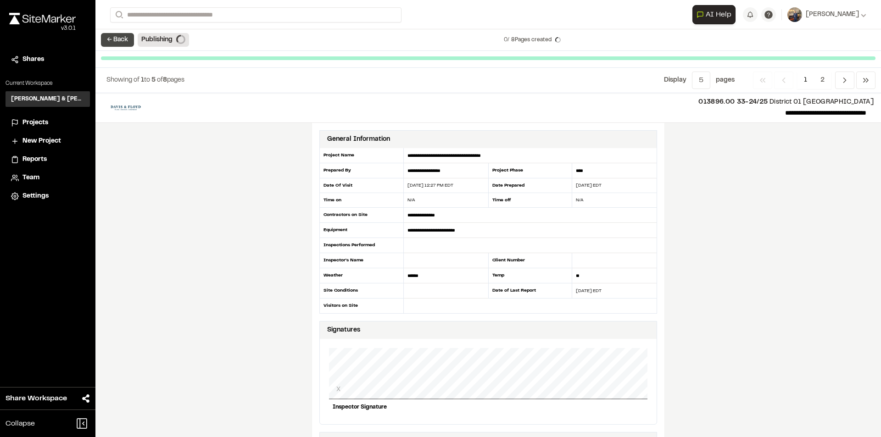
click at [121, 42] on button "← Back" at bounding box center [117, 40] width 33 height 14
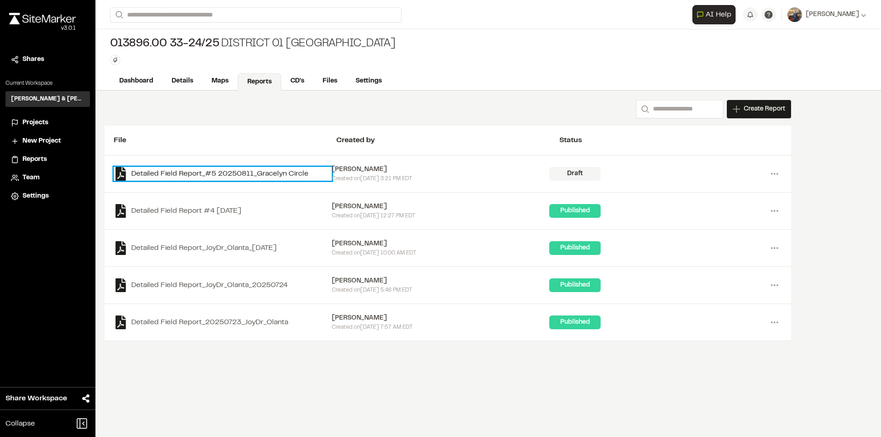
click at [239, 170] on link "Detailed Field Report_#5 20250811_Gracelyn Circle" at bounding box center [223, 174] width 218 height 14
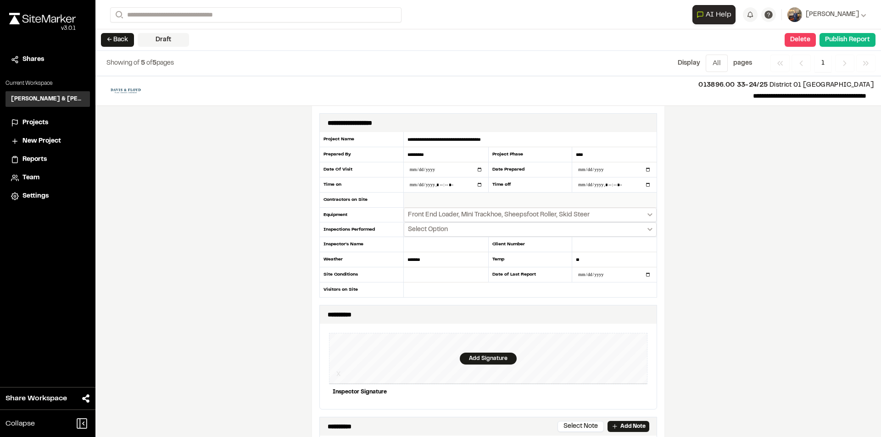
click at [426, 199] on input "text" at bounding box center [530, 200] width 253 height 15
type input "**********"
click at [252, 196] on div "**********" at bounding box center [488, 256] width 786 height 361
click at [650, 231] on button "Select Option" at bounding box center [530, 230] width 253 height 14
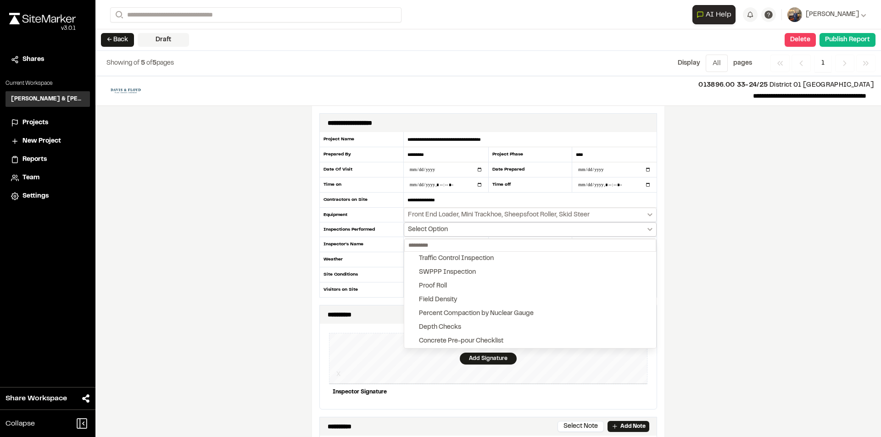
click at [648, 230] on div at bounding box center [440, 218] width 881 height 437
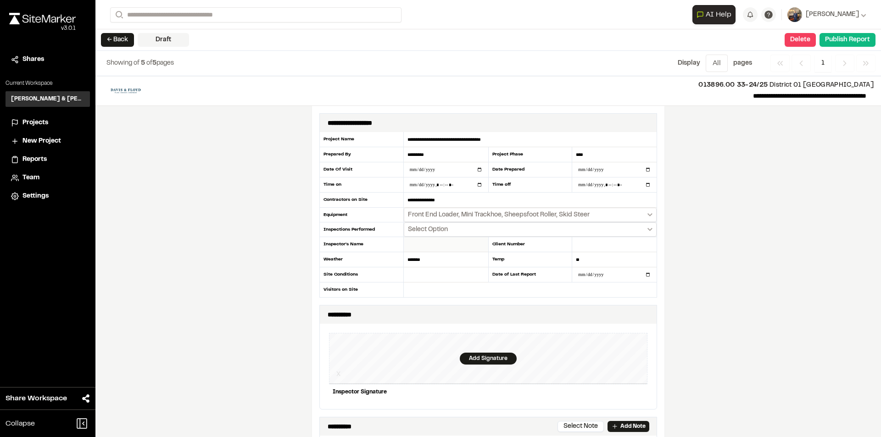
click at [449, 245] on input "text" at bounding box center [446, 244] width 84 height 15
type input "*********"
click at [426, 273] on input "text" at bounding box center [446, 275] width 84 height 15
type input "***"
click at [249, 232] on div "**********" at bounding box center [488, 256] width 786 height 361
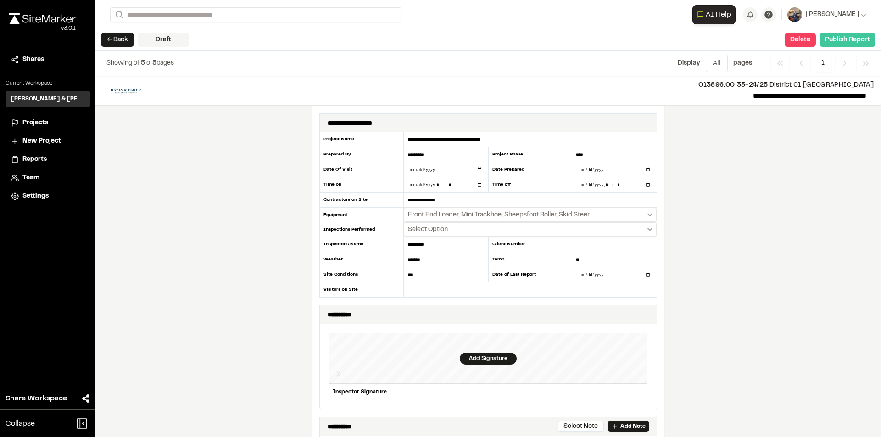
click at [842, 40] on button "Publish Report" at bounding box center [848, 40] width 56 height 14
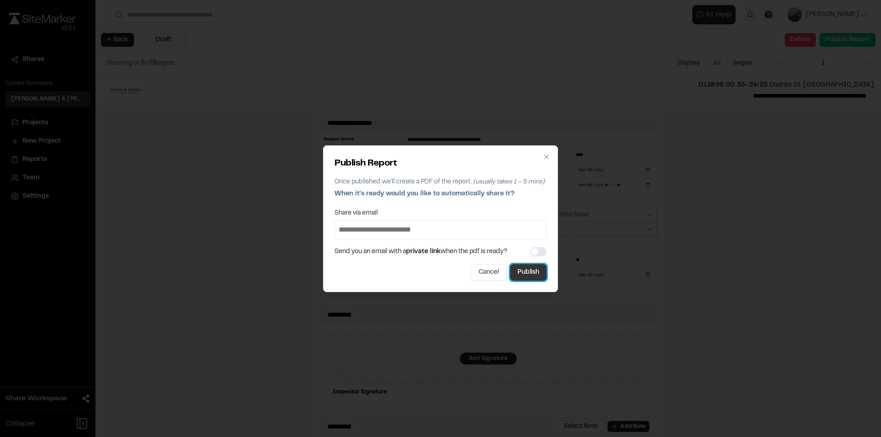
click at [531, 274] on button "Publish" at bounding box center [528, 272] width 36 height 17
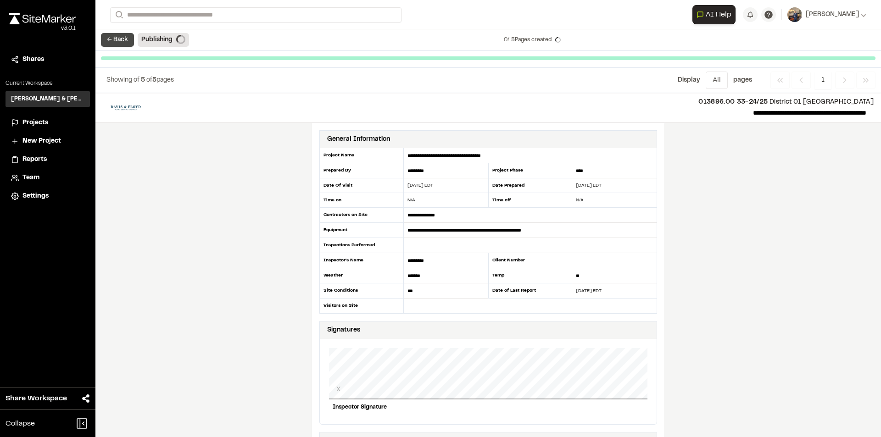
click at [125, 38] on button "← Back" at bounding box center [117, 40] width 33 height 14
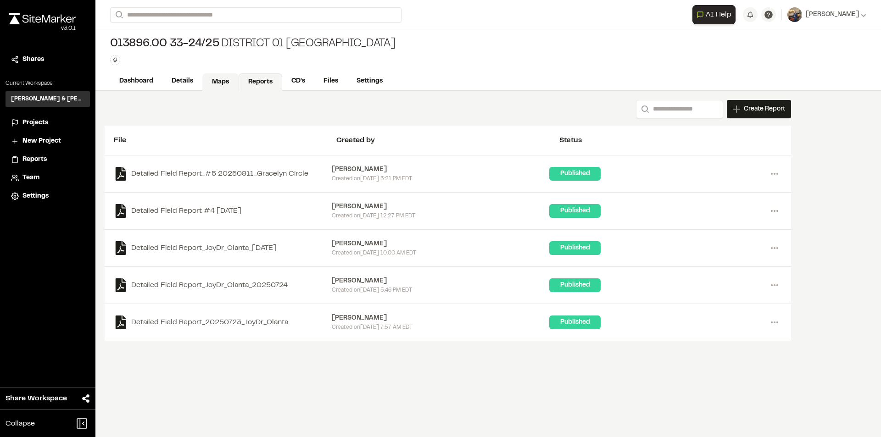
click at [217, 82] on link "Maps" at bounding box center [220, 81] width 36 height 17
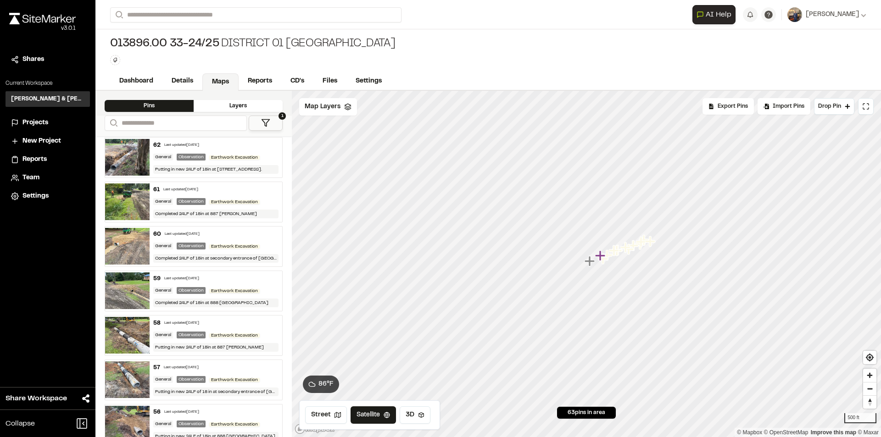
scroll to position [138, 0]
